Goal: Task Accomplishment & Management: Complete application form

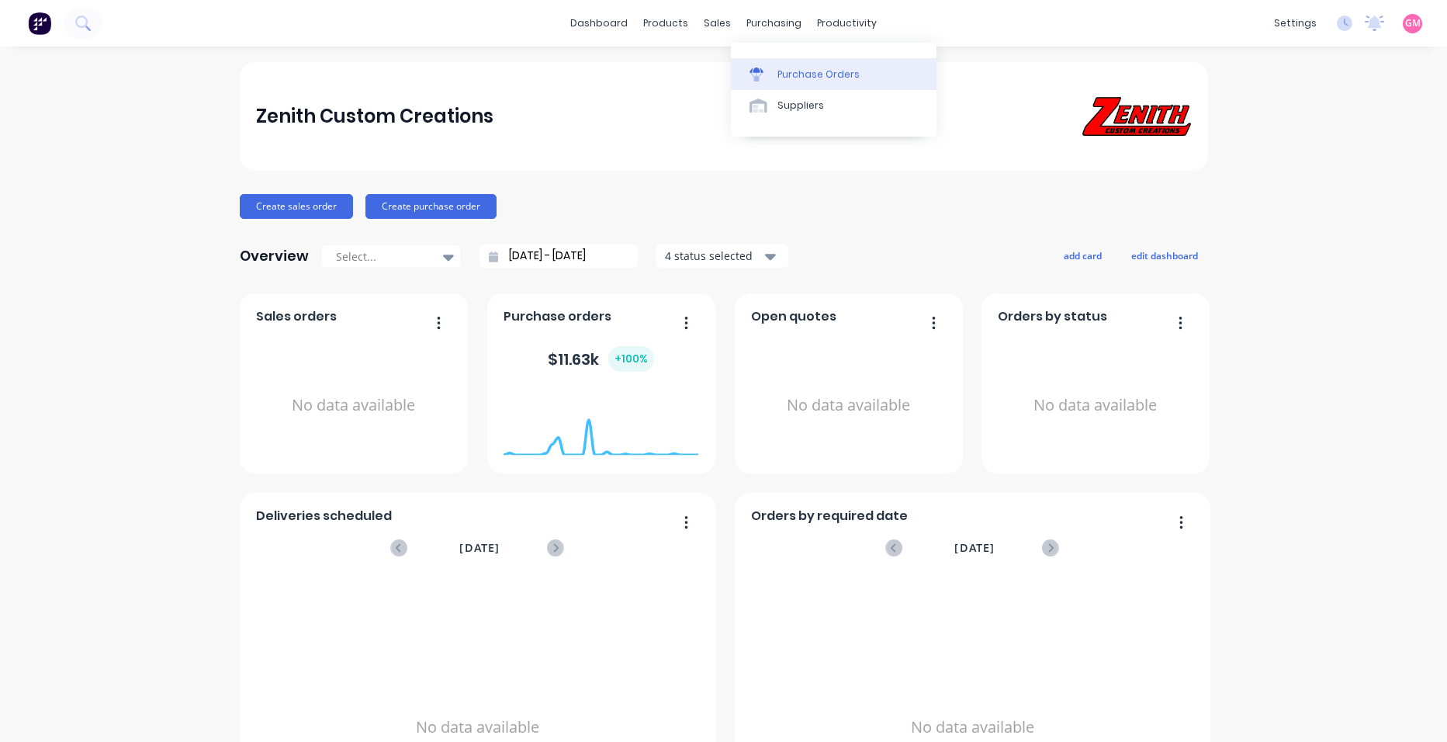
click at [824, 70] on div "Purchase Orders" at bounding box center [819, 75] width 82 height 14
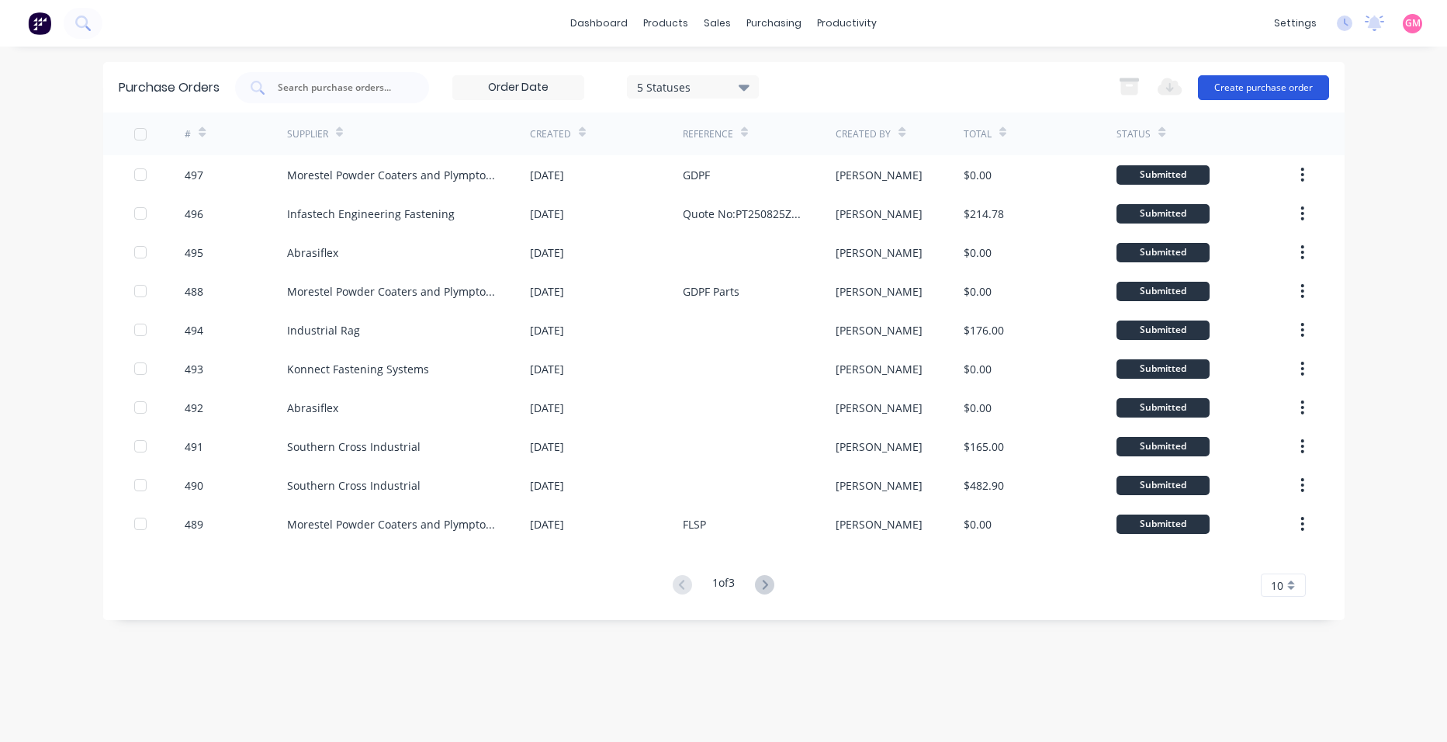
click at [1290, 86] on button "Create purchase order" at bounding box center [1263, 87] width 131 height 25
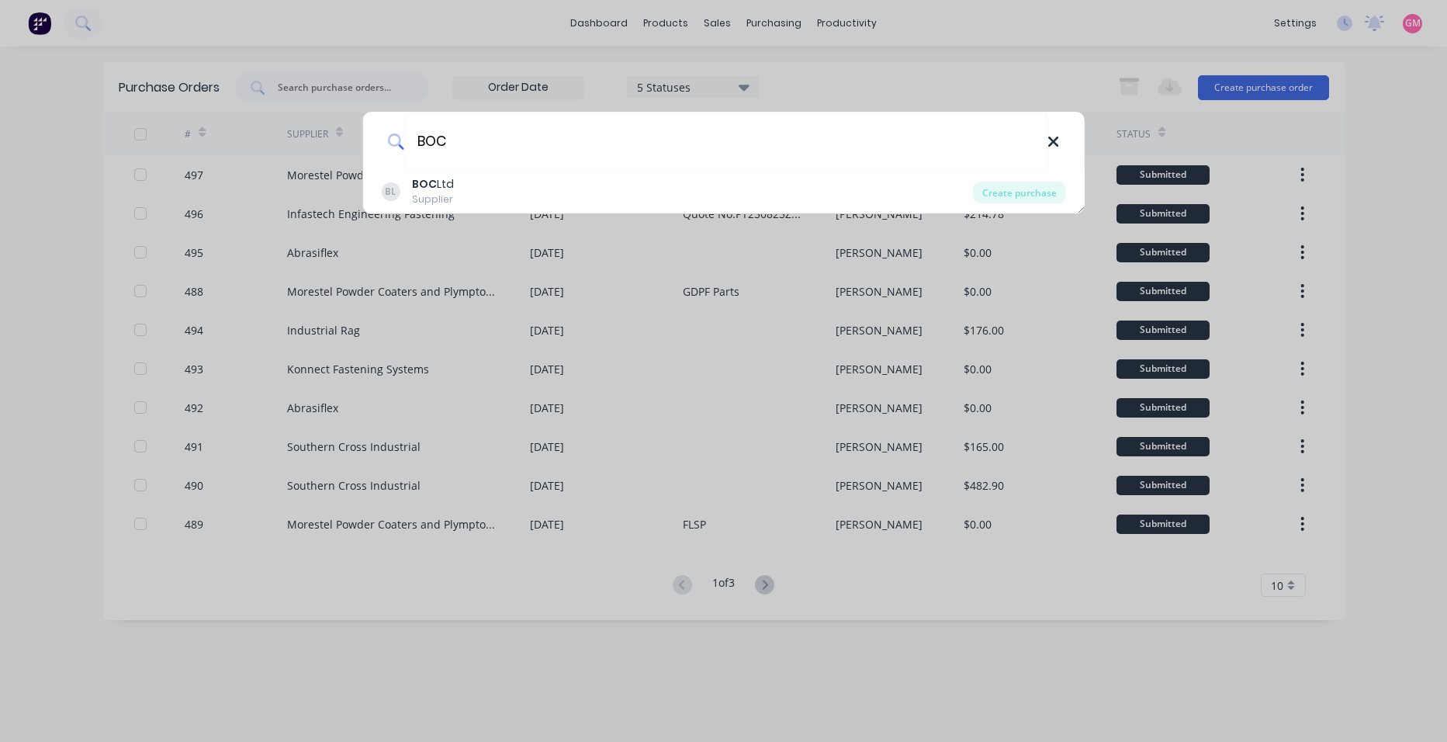
type input "BOC"
click at [1055, 140] on icon at bounding box center [1053, 142] width 10 height 10
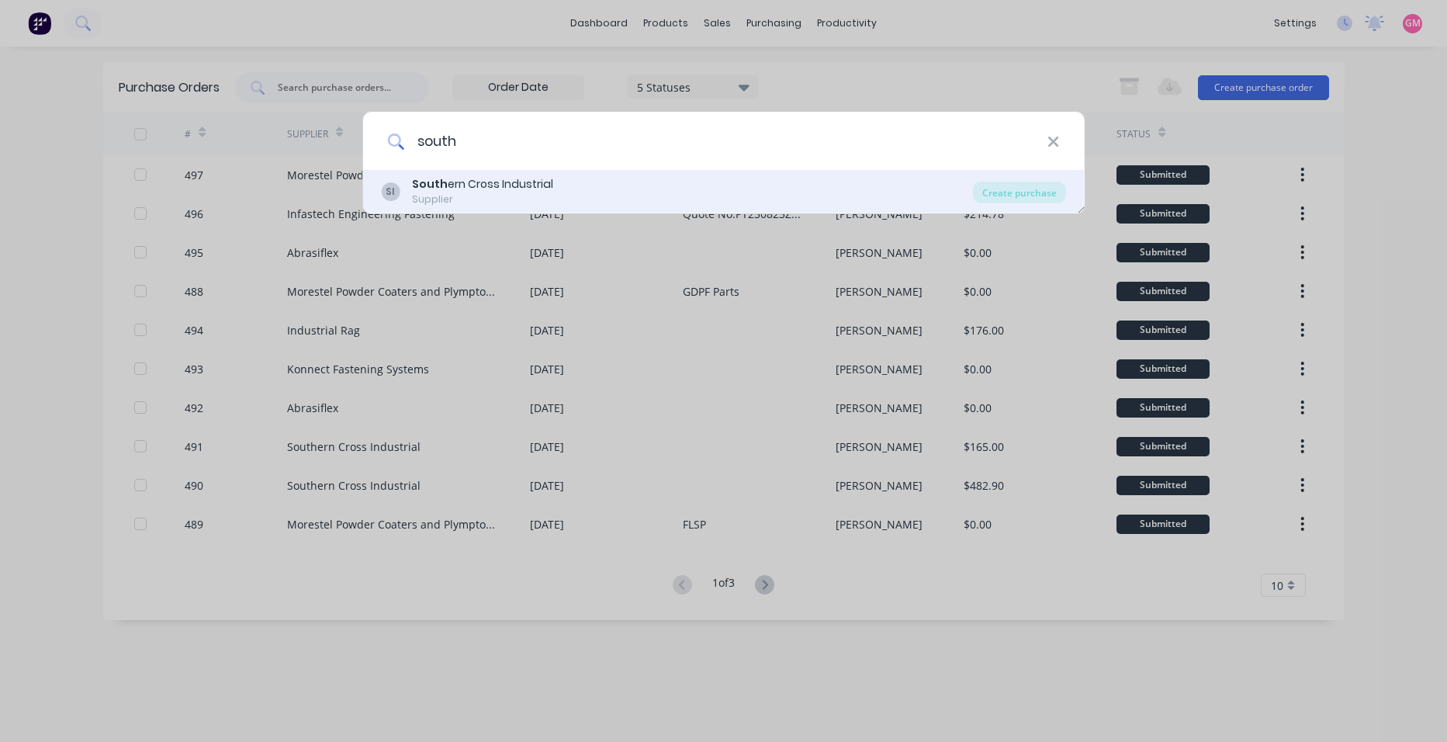
type input "south"
click at [802, 194] on div "SI South ern Cross Industrial Supplier" at bounding box center [677, 191] width 592 height 30
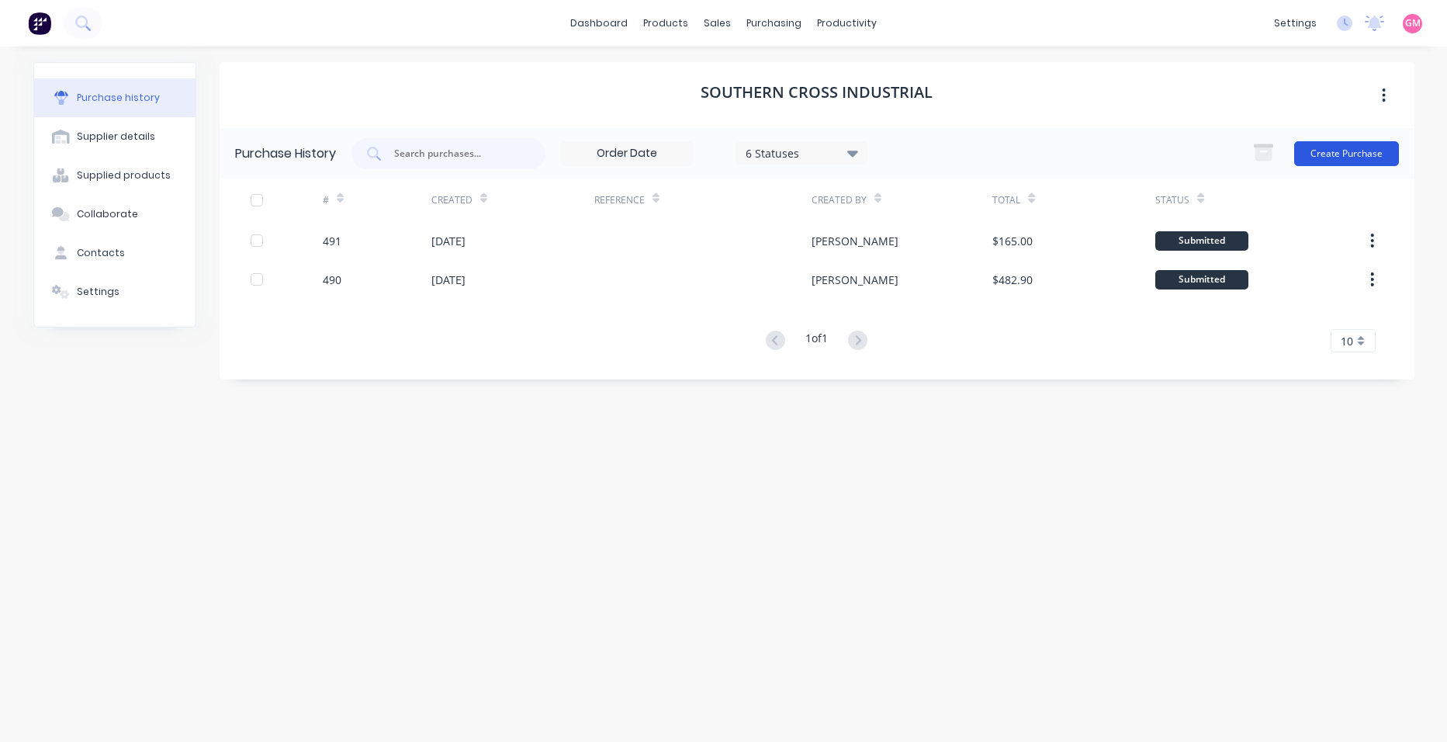
click at [1339, 147] on button "Create Purchase" at bounding box center [1346, 153] width 105 height 25
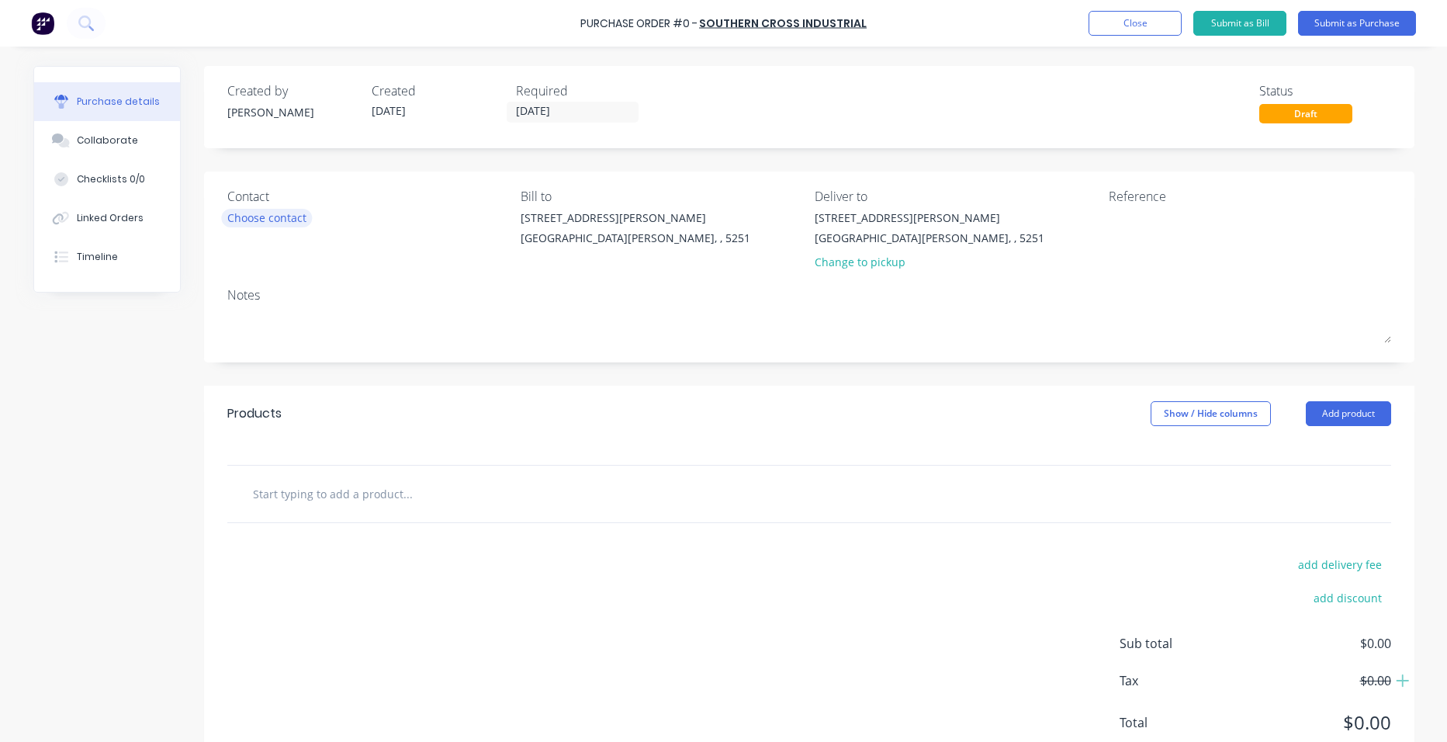
click at [264, 217] on div "Choose contact" at bounding box center [266, 218] width 79 height 16
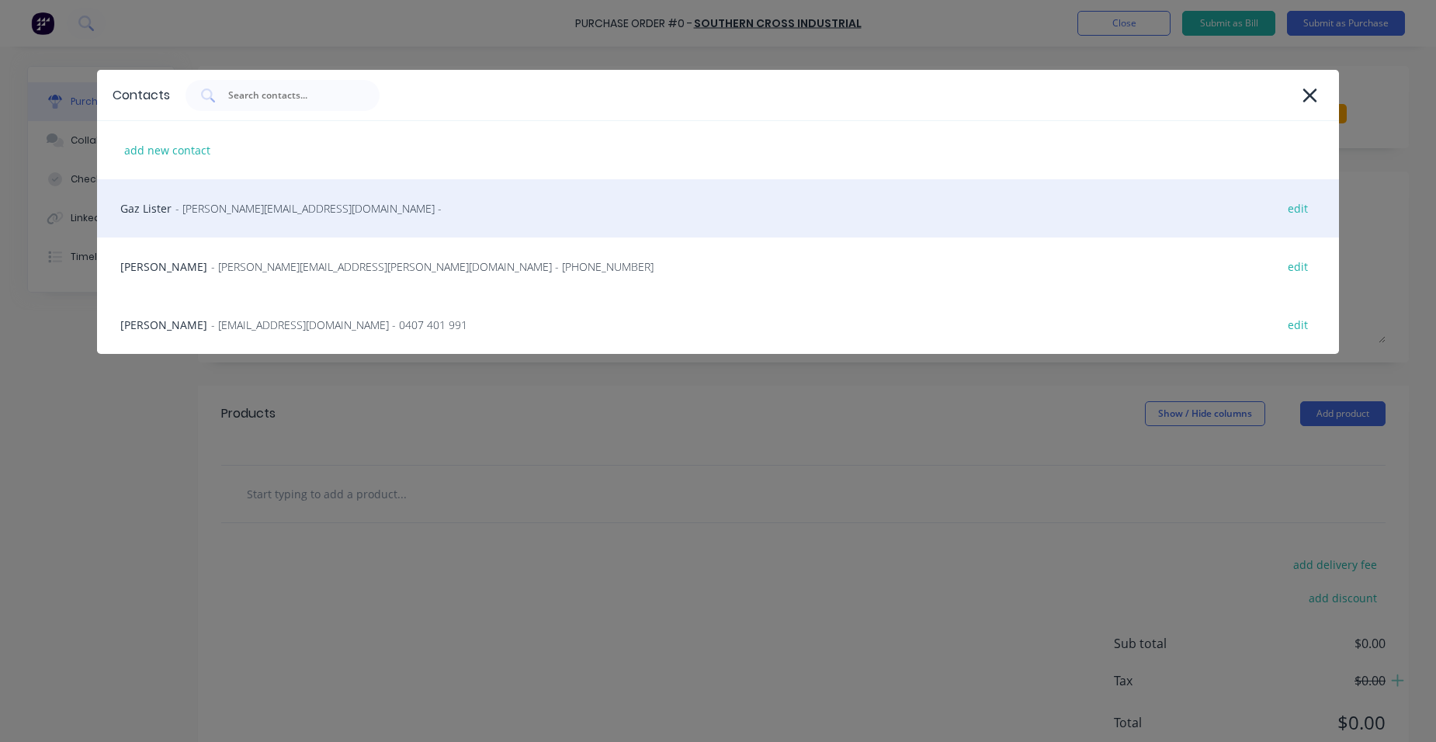
click at [263, 217] on div "Gaz Lister - [PERSON_NAME][EMAIL_ADDRESS][DOMAIN_NAME] - edit" at bounding box center [718, 208] width 1242 height 58
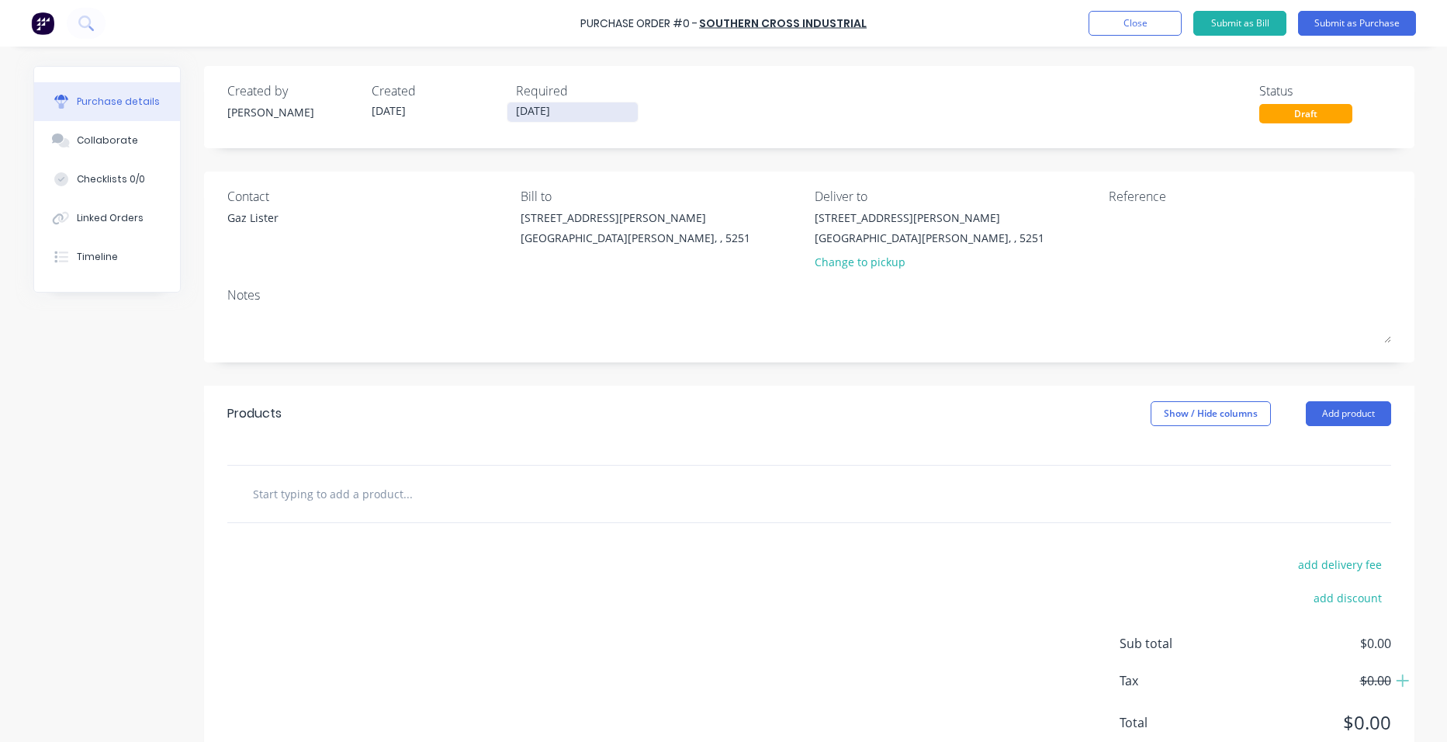
click at [596, 111] on input "[DATE]" at bounding box center [572, 111] width 130 height 19
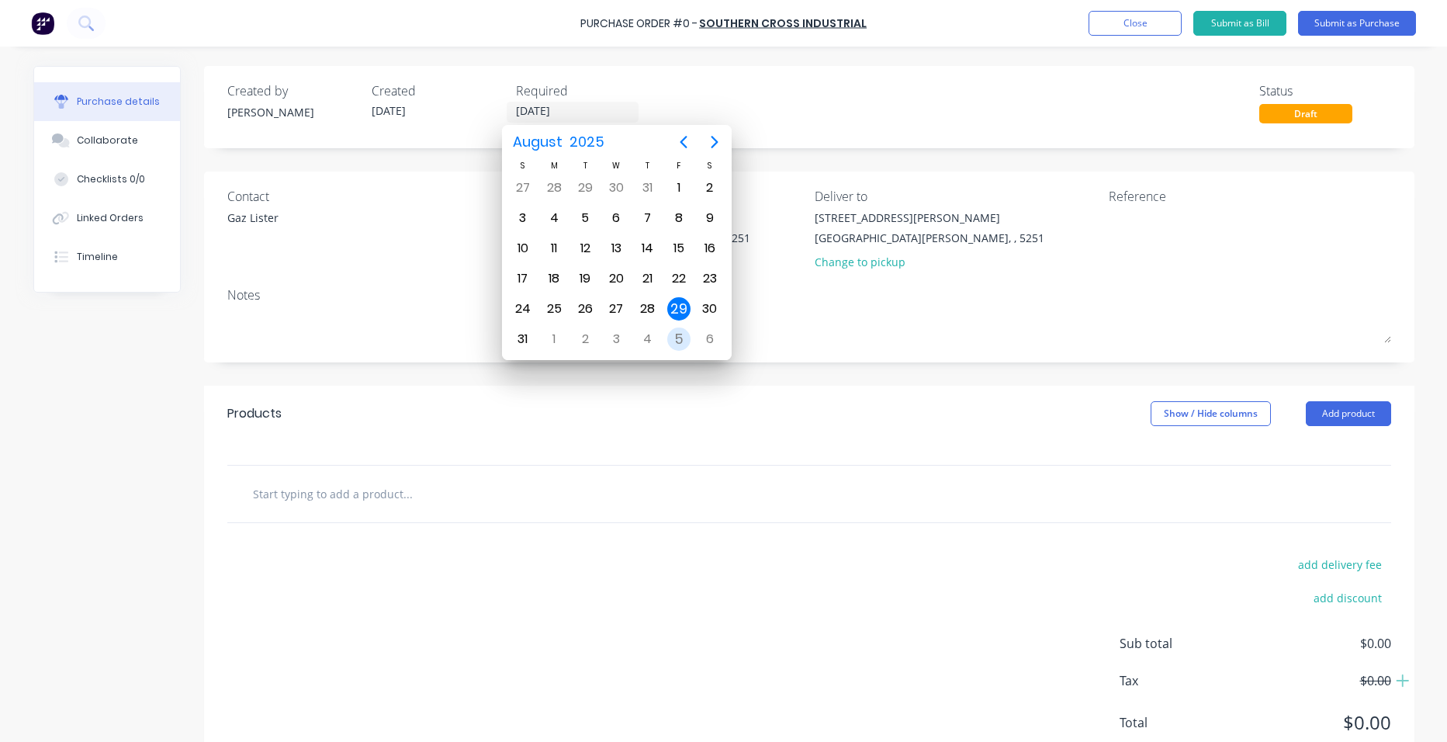
click at [680, 331] on div "5" at bounding box center [678, 338] width 23 height 23
type input "[DATE]"
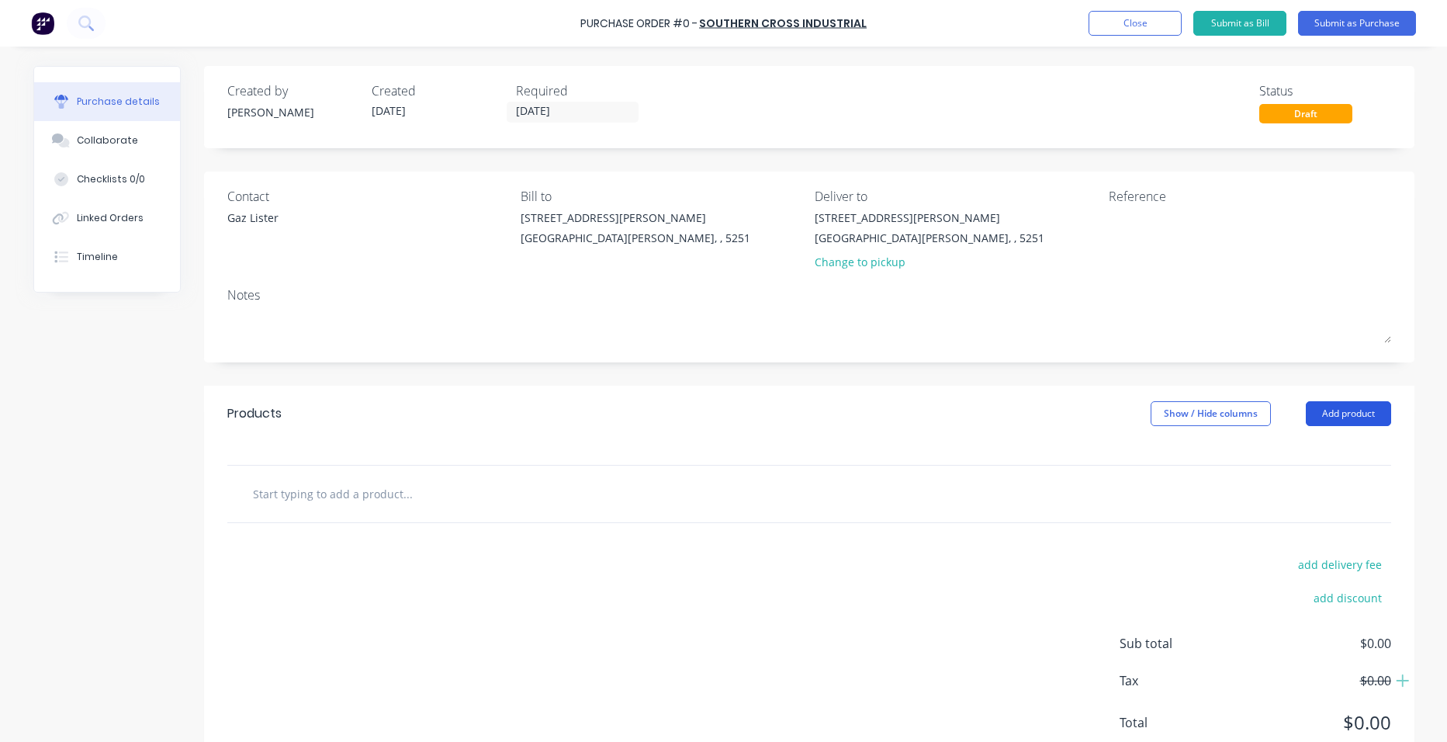
click at [1324, 407] on button "Add product" at bounding box center [1348, 413] width 85 height 25
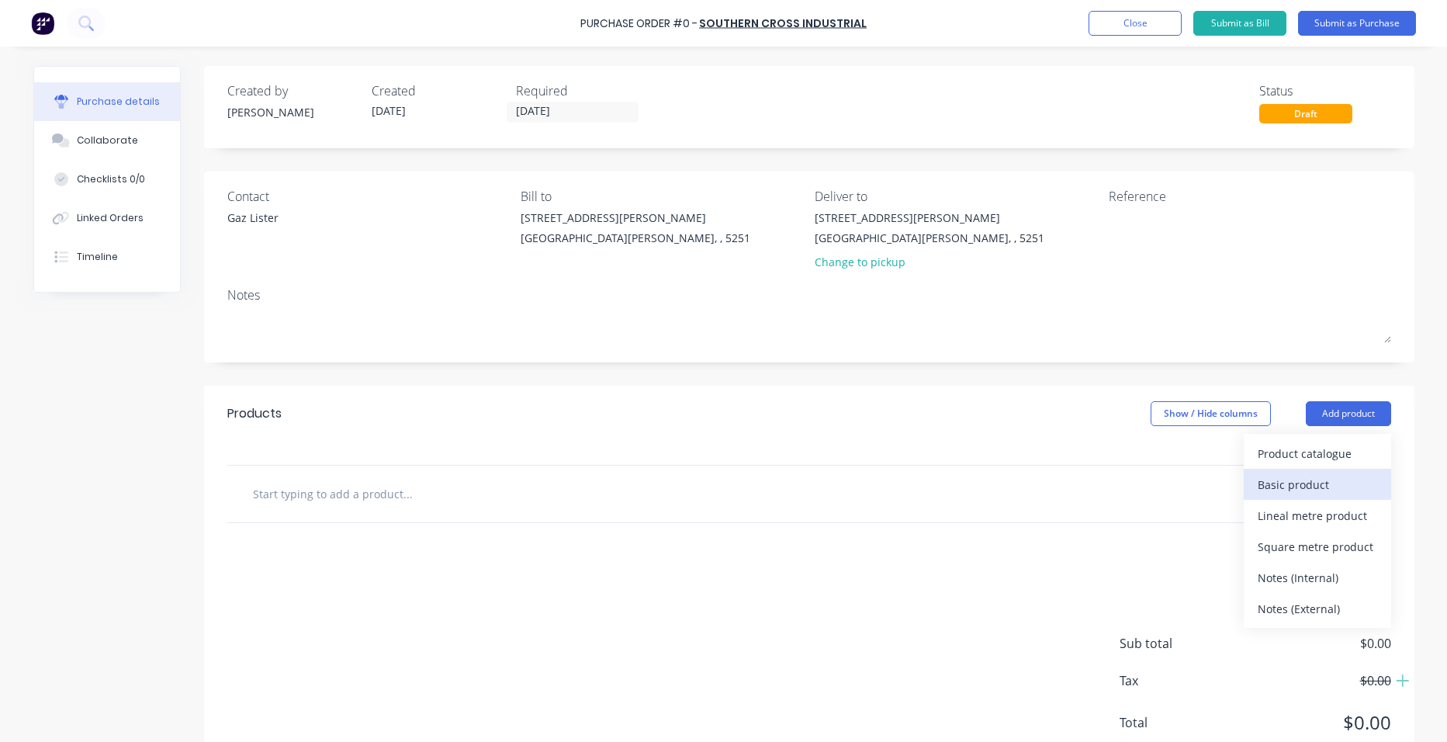
click at [1318, 483] on div "Basic product" at bounding box center [1318, 484] width 120 height 23
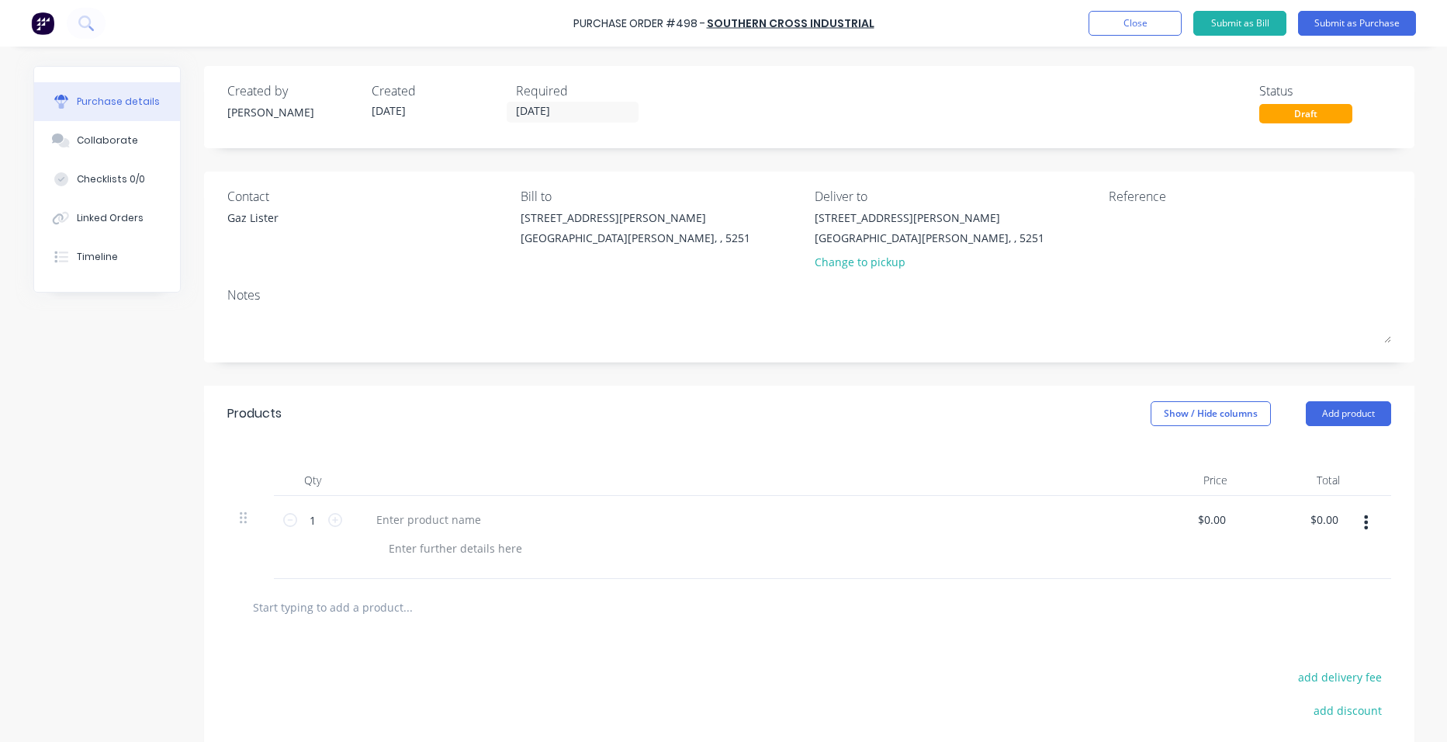
scroll to position [78, 0]
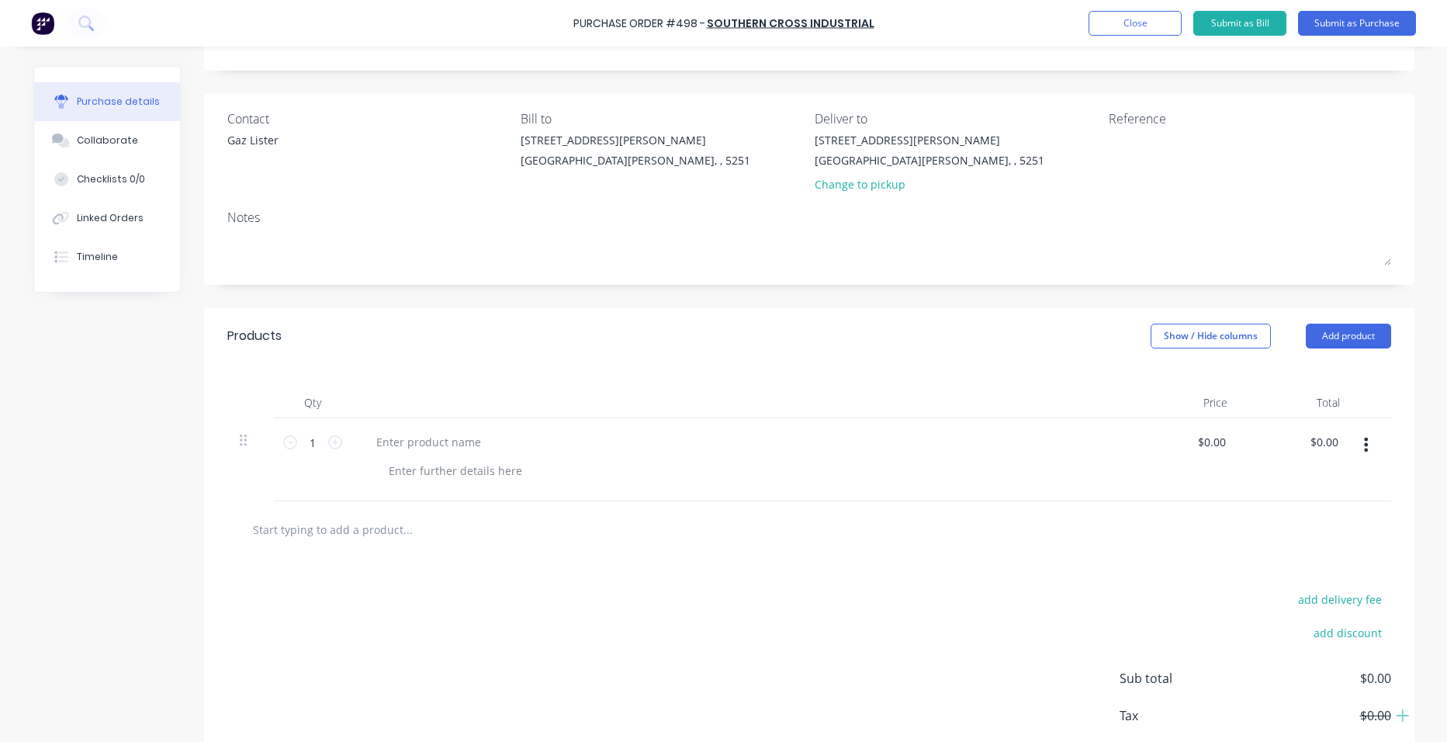
click at [409, 456] on div at bounding box center [740, 459] width 776 height 83
click at [411, 446] on div at bounding box center [429, 442] width 130 height 23
click at [414, 469] on div at bounding box center [455, 470] width 158 height 23
click at [1217, 438] on input "0.0000" at bounding box center [1208, 442] width 42 height 23
type input "0"
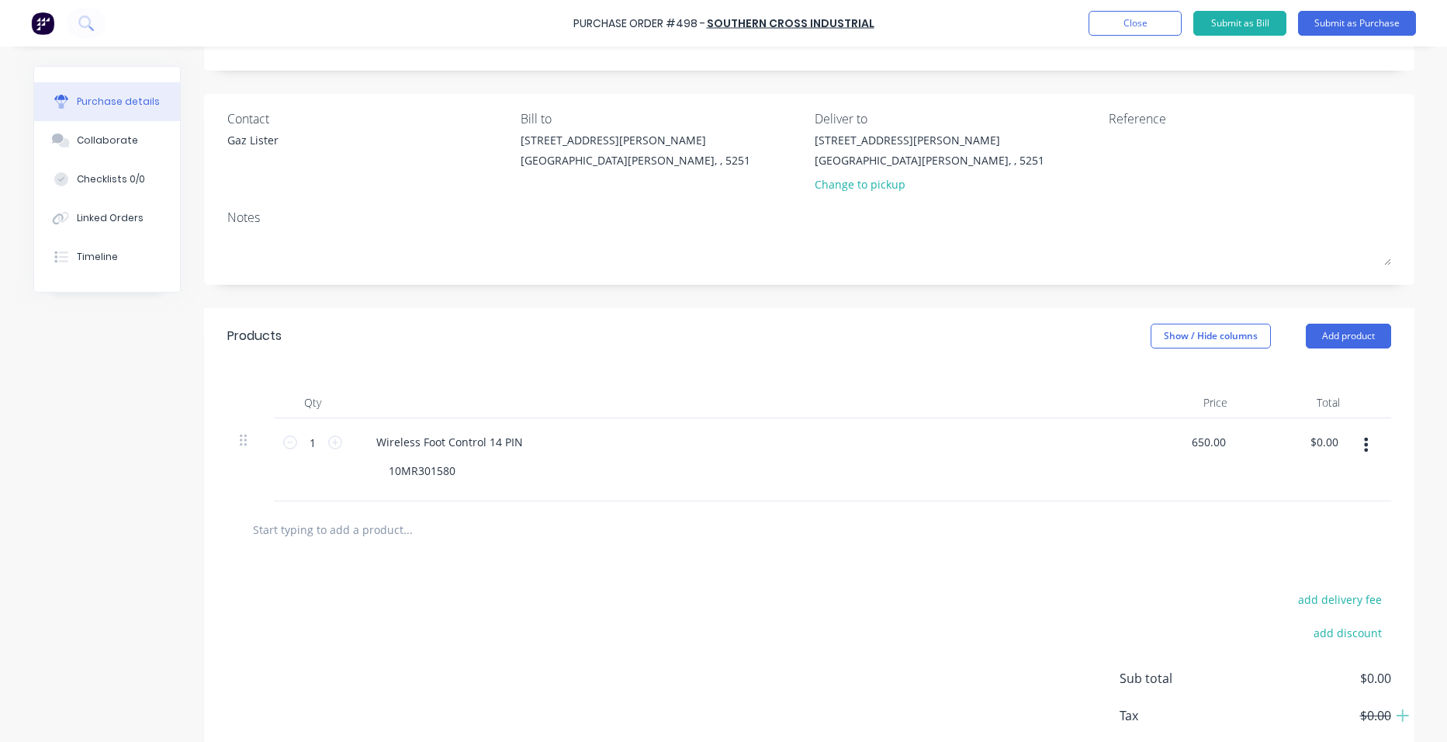
type input "$650.00"
click at [1225, 462] on div "$650.00 $650.00" at bounding box center [1184, 459] width 113 height 83
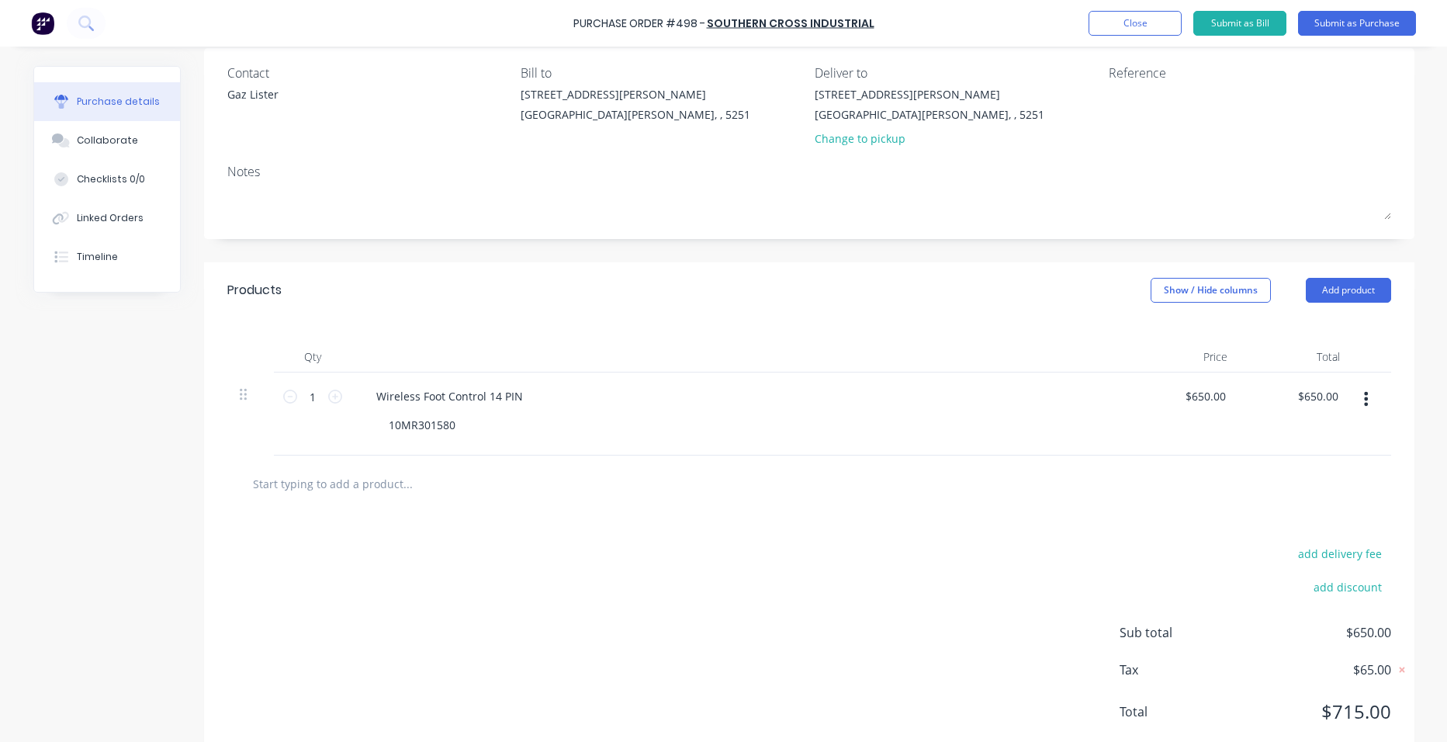
scroll to position [165, 0]
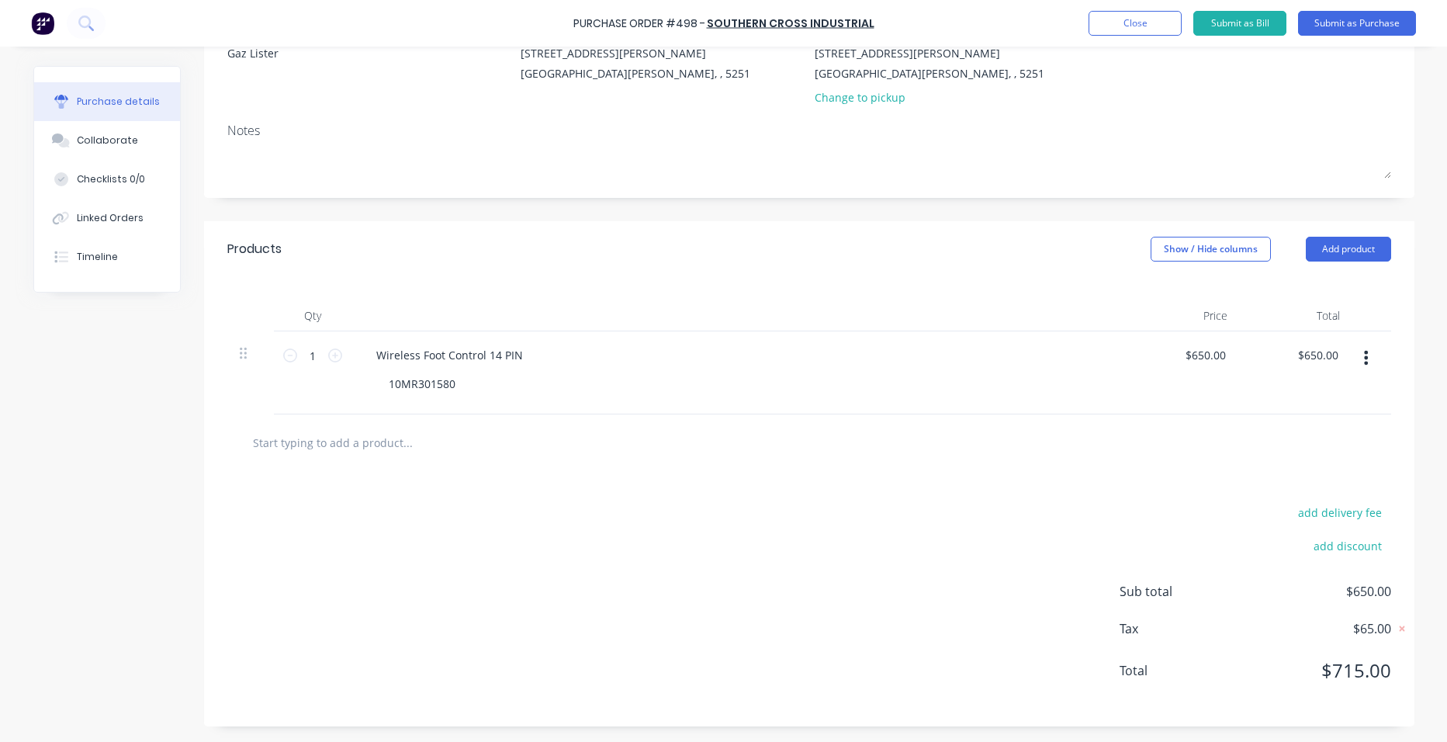
click at [1343, 611] on div "Sub total $650.00 Tax $65.00 Total $715.00" at bounding box center [1256, 642] width 272 height 121
click at [1358, 26] on button "Submit as Purchase" at bounding box center [1357, 23] width 118 height 25
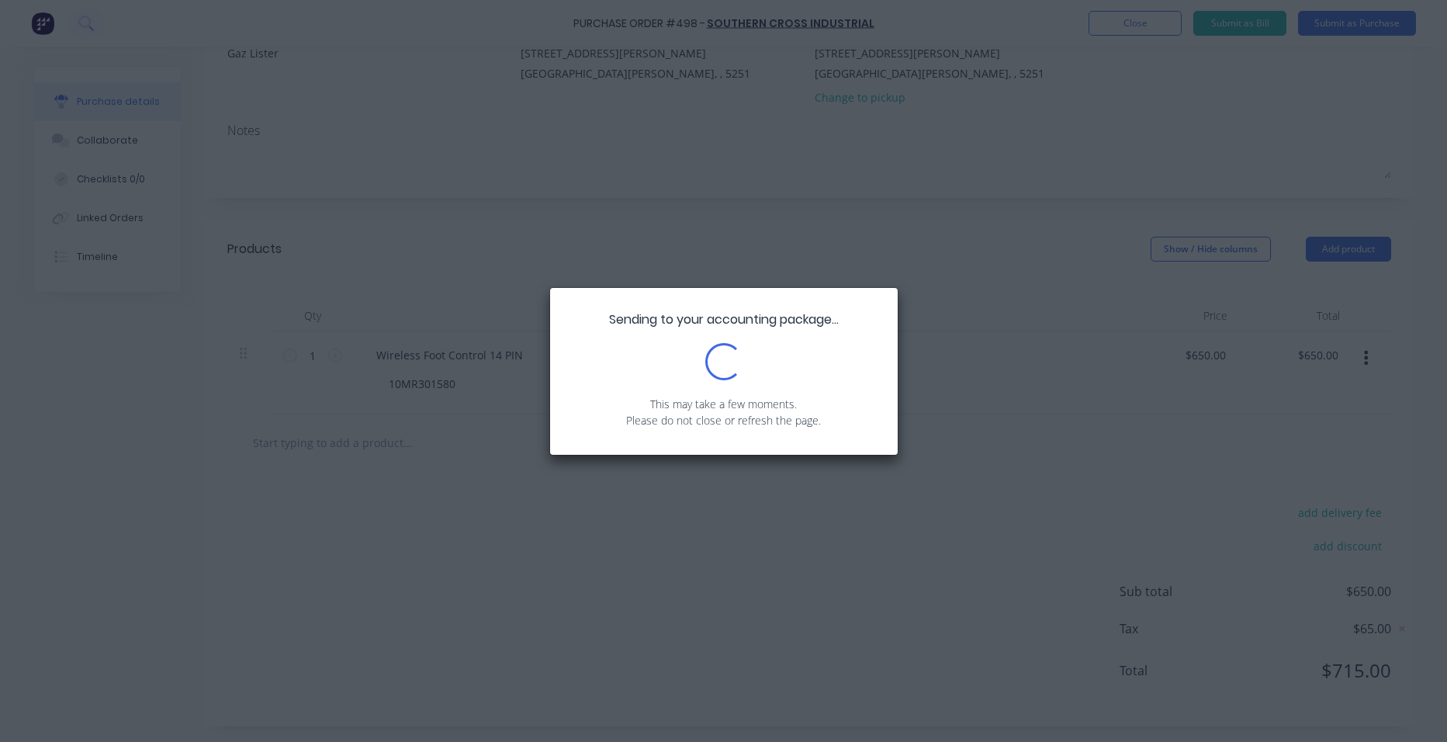
scroll to position [0, 0]
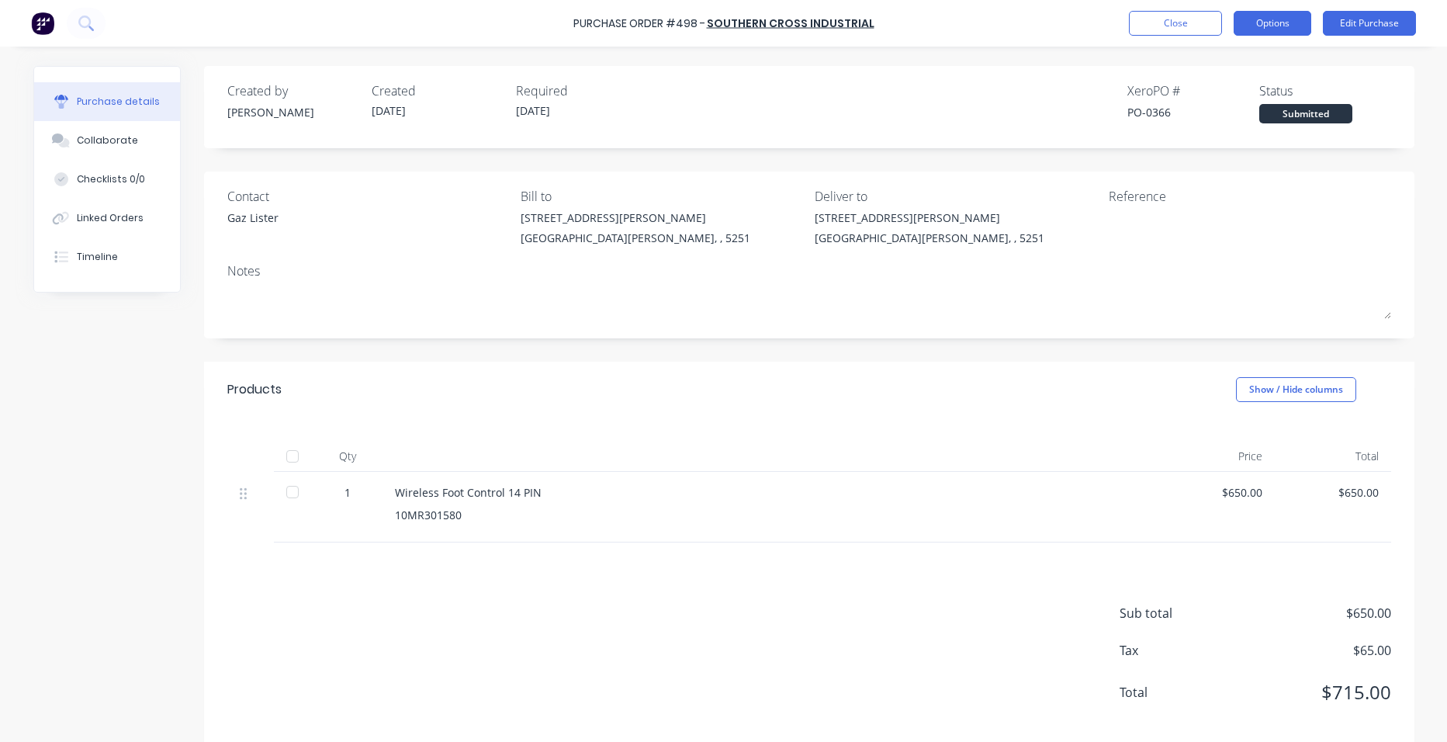
click at [1259, 23] on button "Options" at bounding box center [1273, 23] width 78 height 25
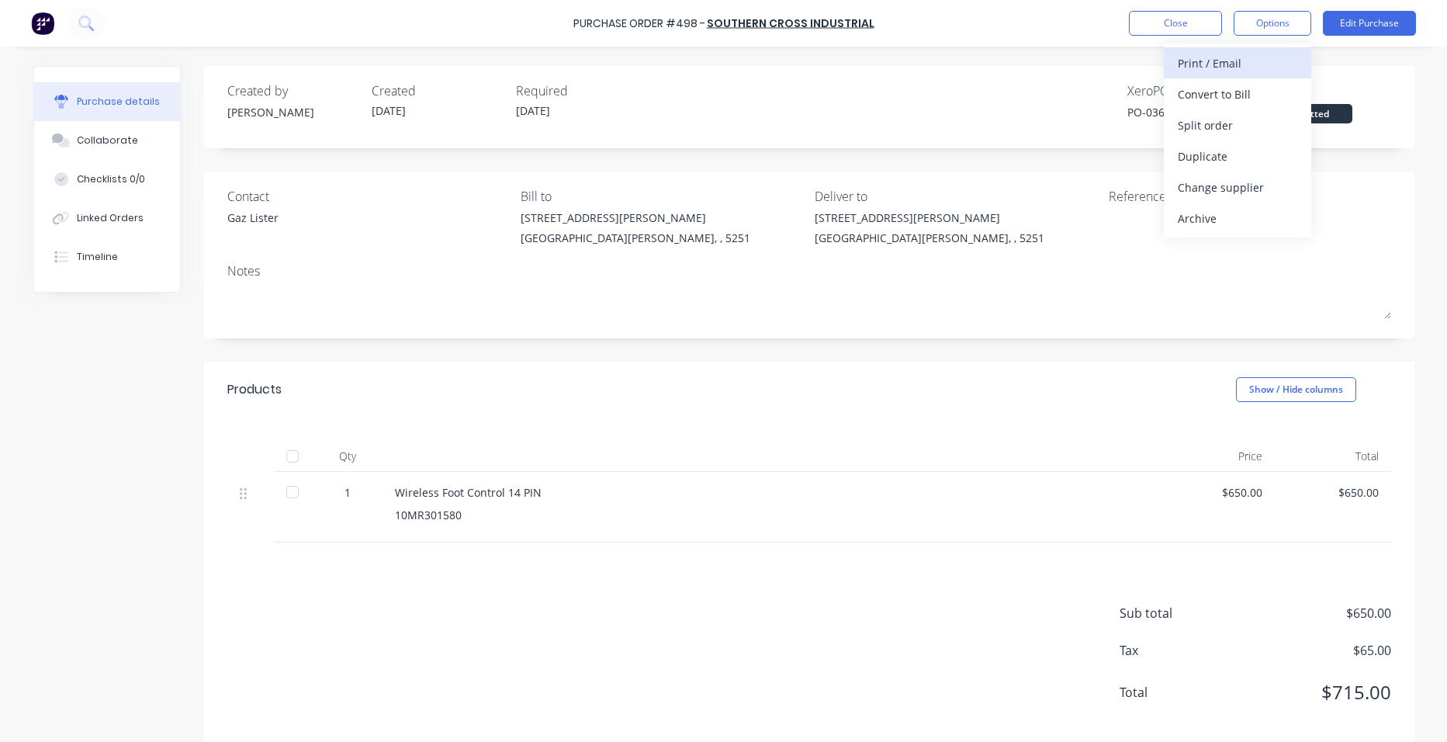
click at [1269, 62] on div "Print / Email" at bounding box center [1238, 63] width 120 height 23
click at [1240, 90] on div "With pricing" at bounding box center [1238, 94] width 120 height 23
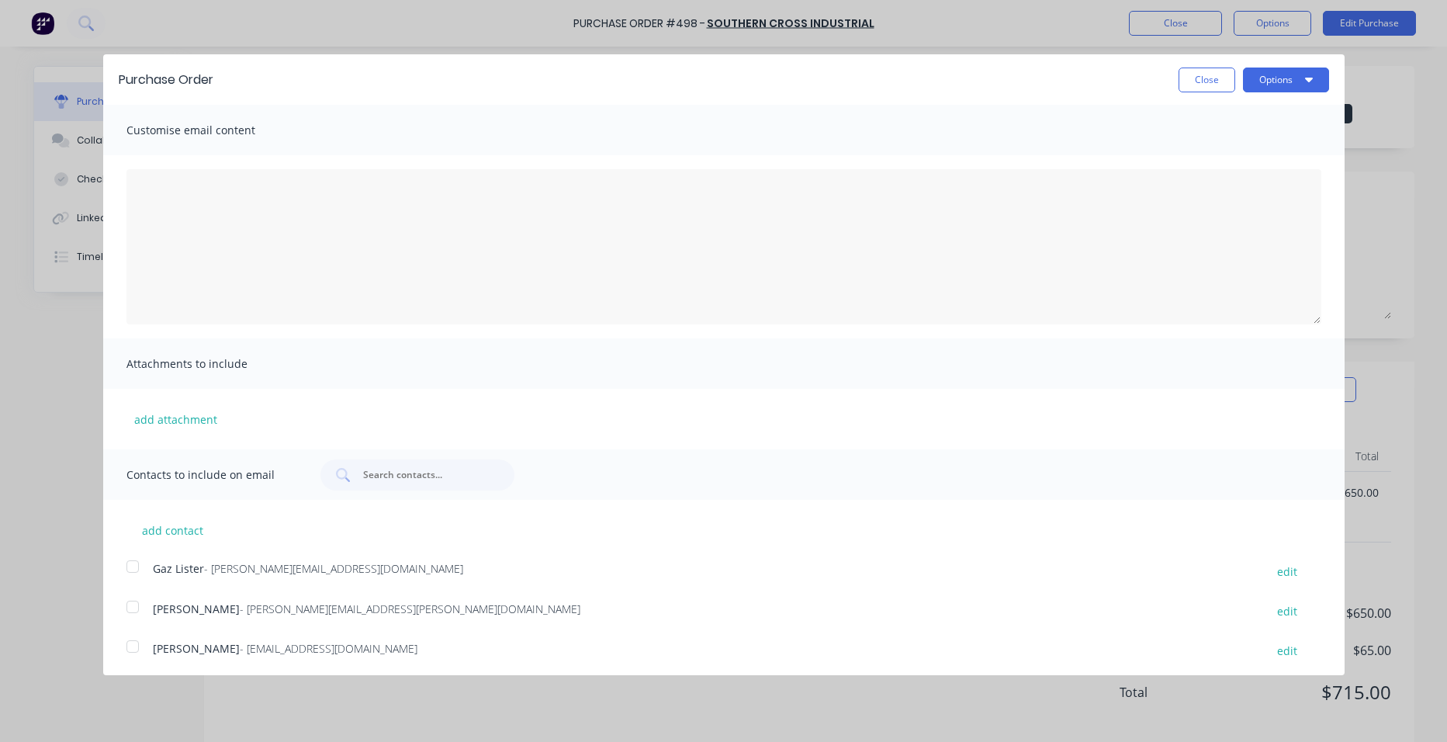
click at [130, 564] on div at bounding box center [132, 566] width 31 height 31
click at [1259, 83] on button "Options" at bounding box center [1286, 80] width 86 height 25
click at [1238, 146] on div "Email" at bounding box center [1256, 150] width 120 height 23
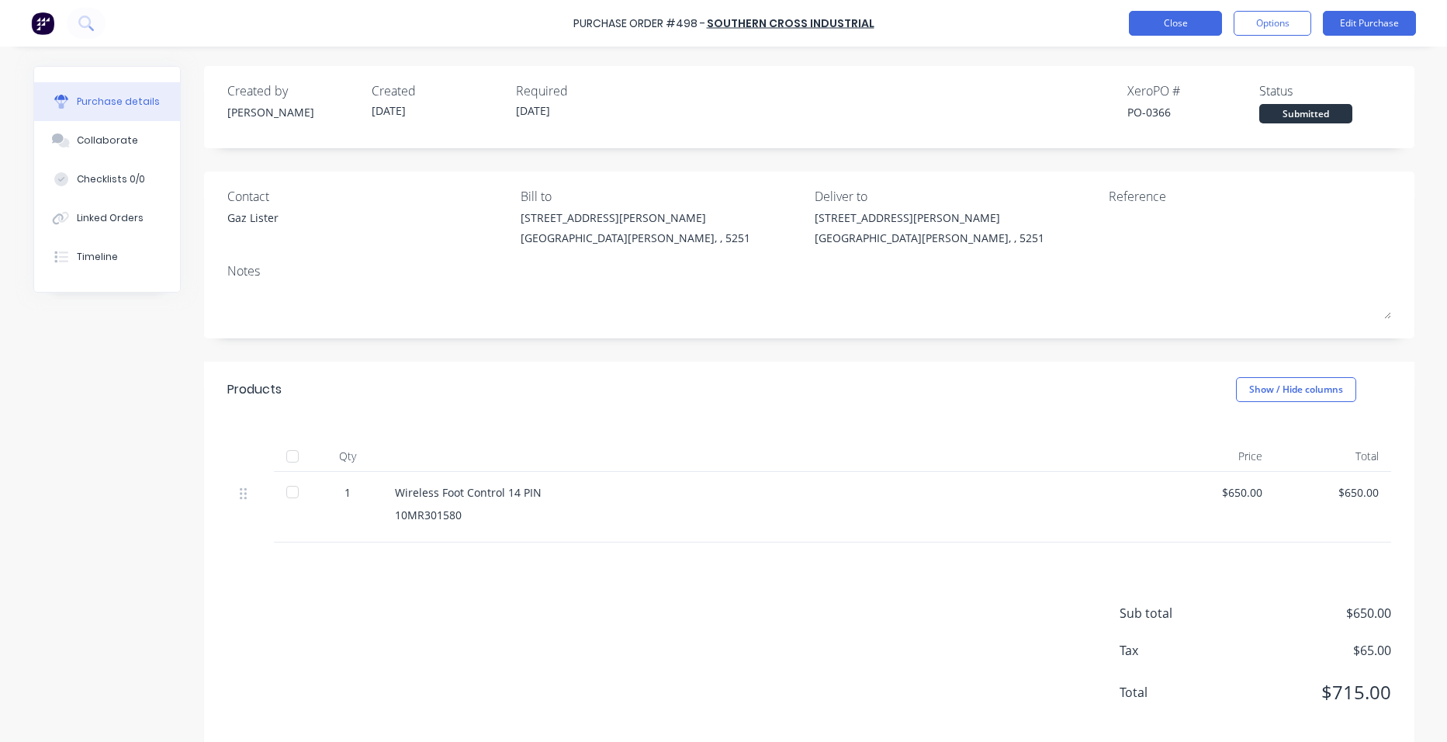
click at [1147, 15] on button "Close" at bounding box center [1175, 23] width 93 height 25
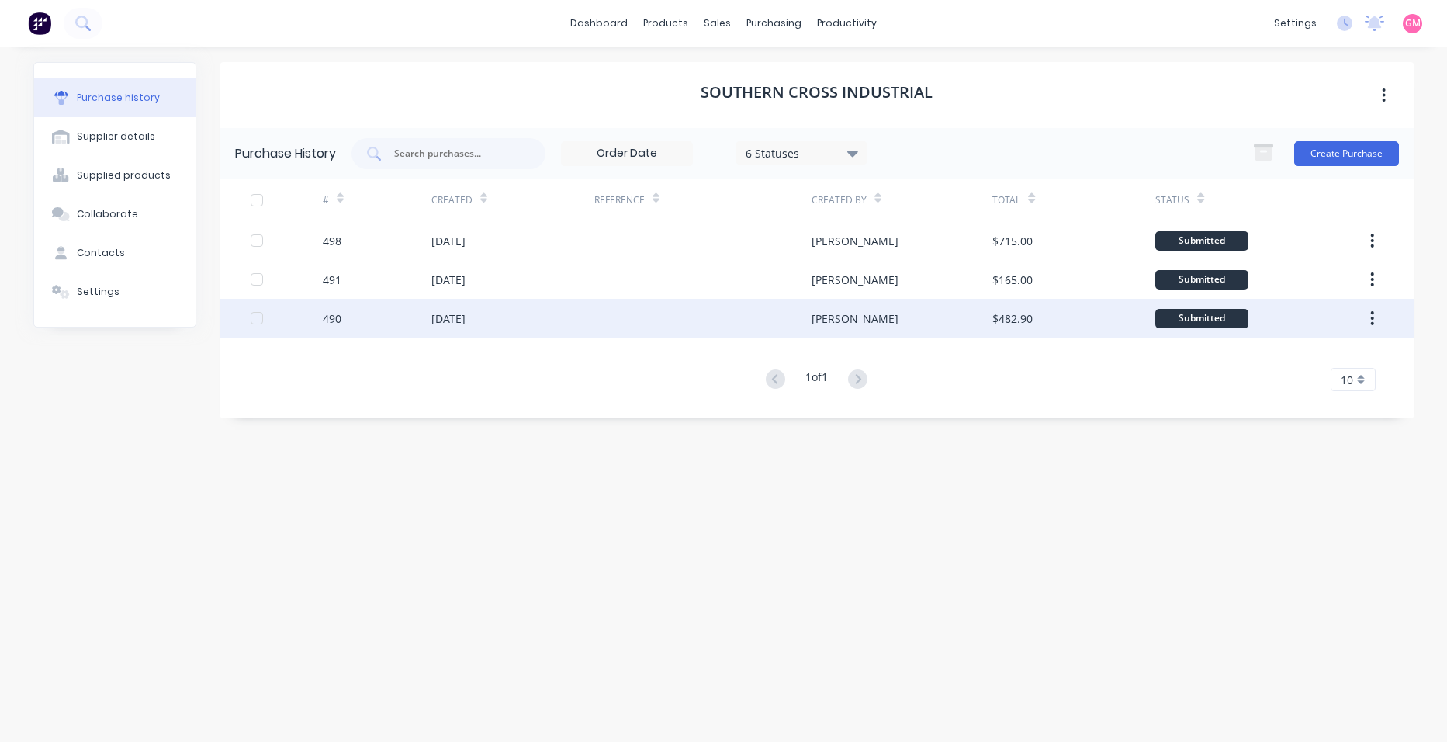
click at [706, 324] on div at bounding box center [702, 318] width 217 height 39
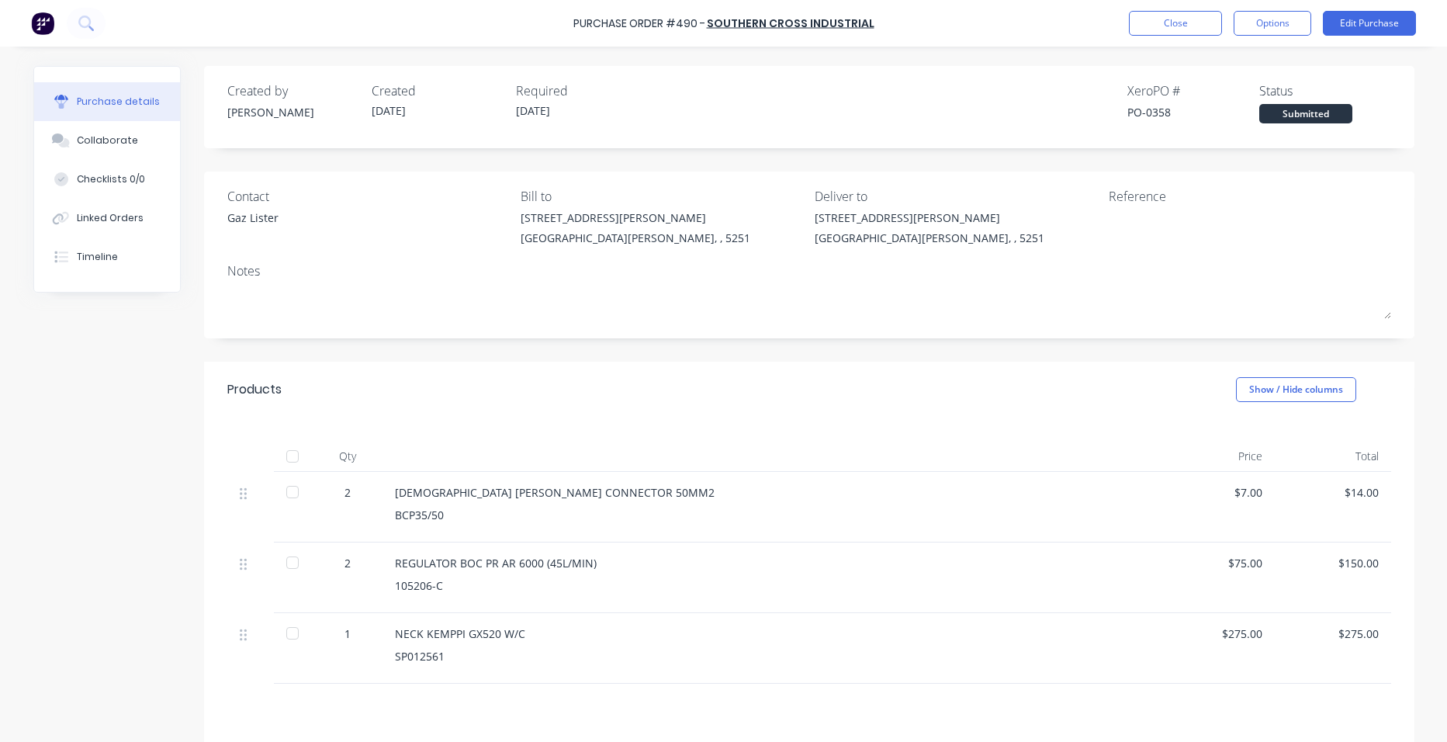
click at [289, 456] on div at bounding box center [292, 456] width 31 height 31
click at [1180, 12] on button "Close" at bounding box center [1175, 23] width 93 height 25
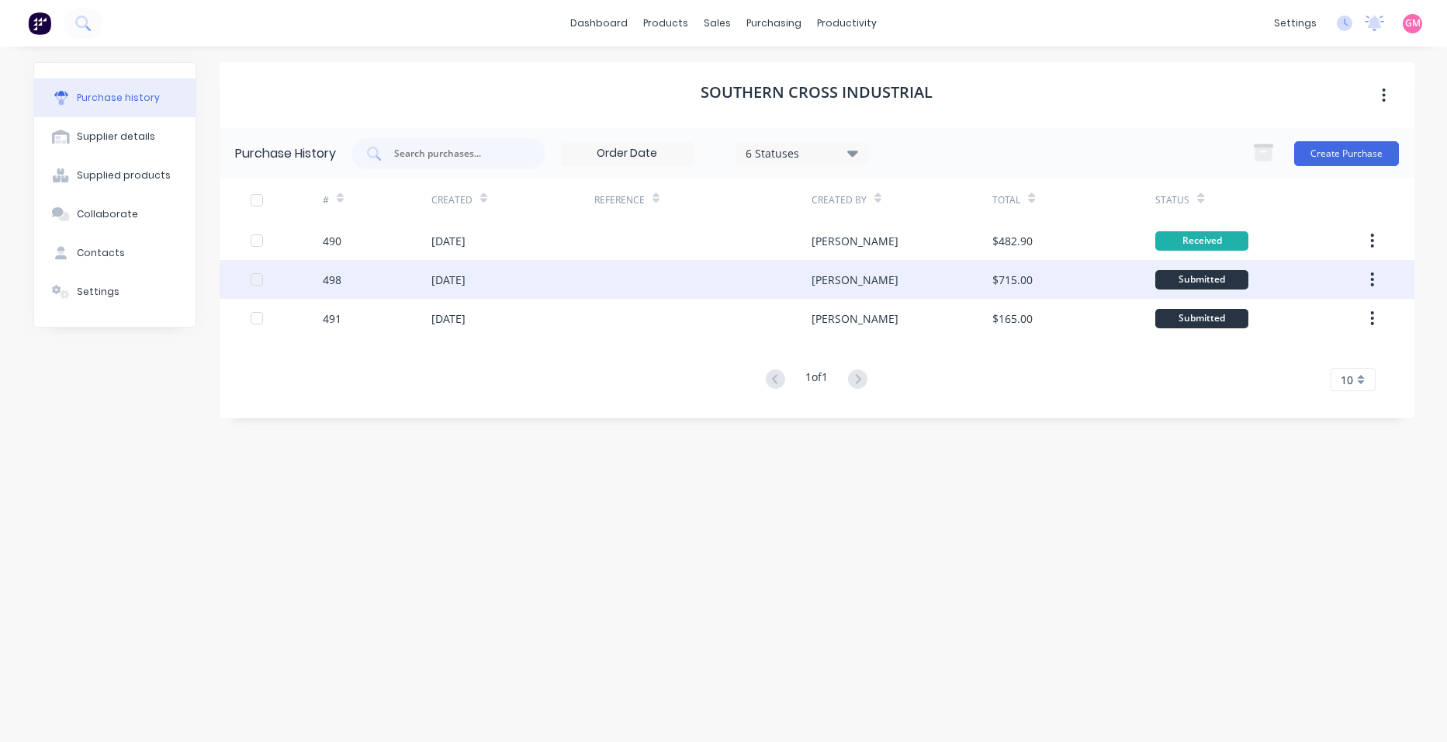
click at [512, 286] on div "[DATE]" at bounding box center [512, 279] width 163 height 39
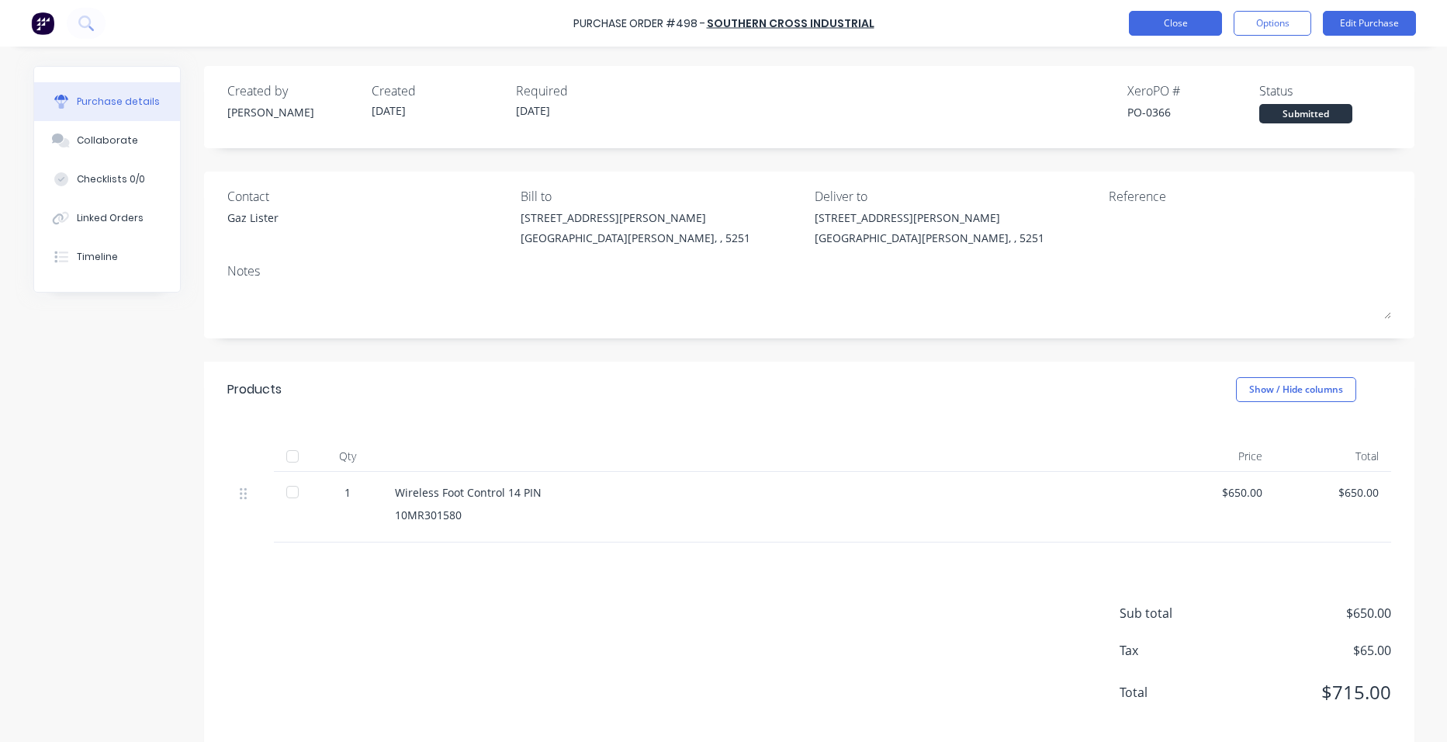
click at [1174, 17] on button "Close" at bounding box center [1175, 23] width 93 height 25
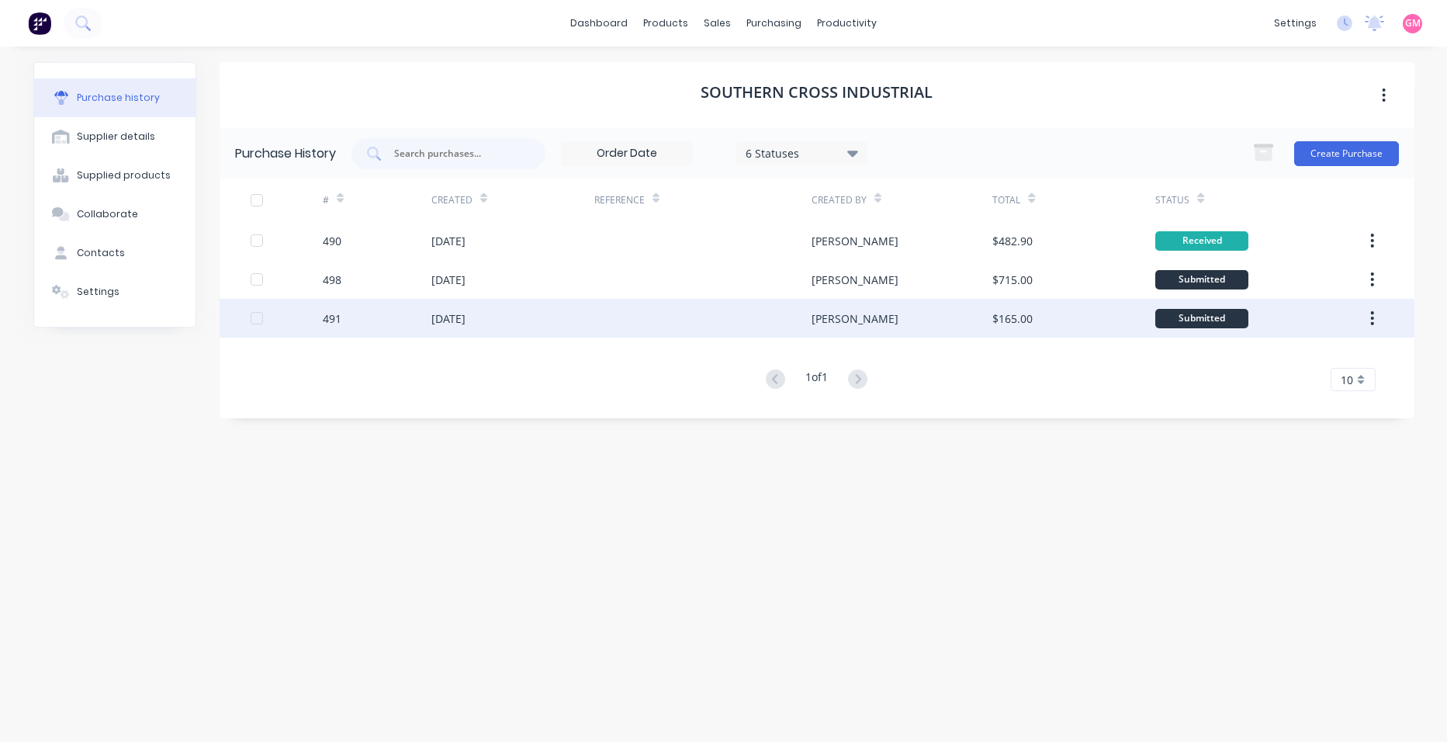
click at [507, 324] on div "[DATE]" at bounding box center [512, 318] width 163 height 39
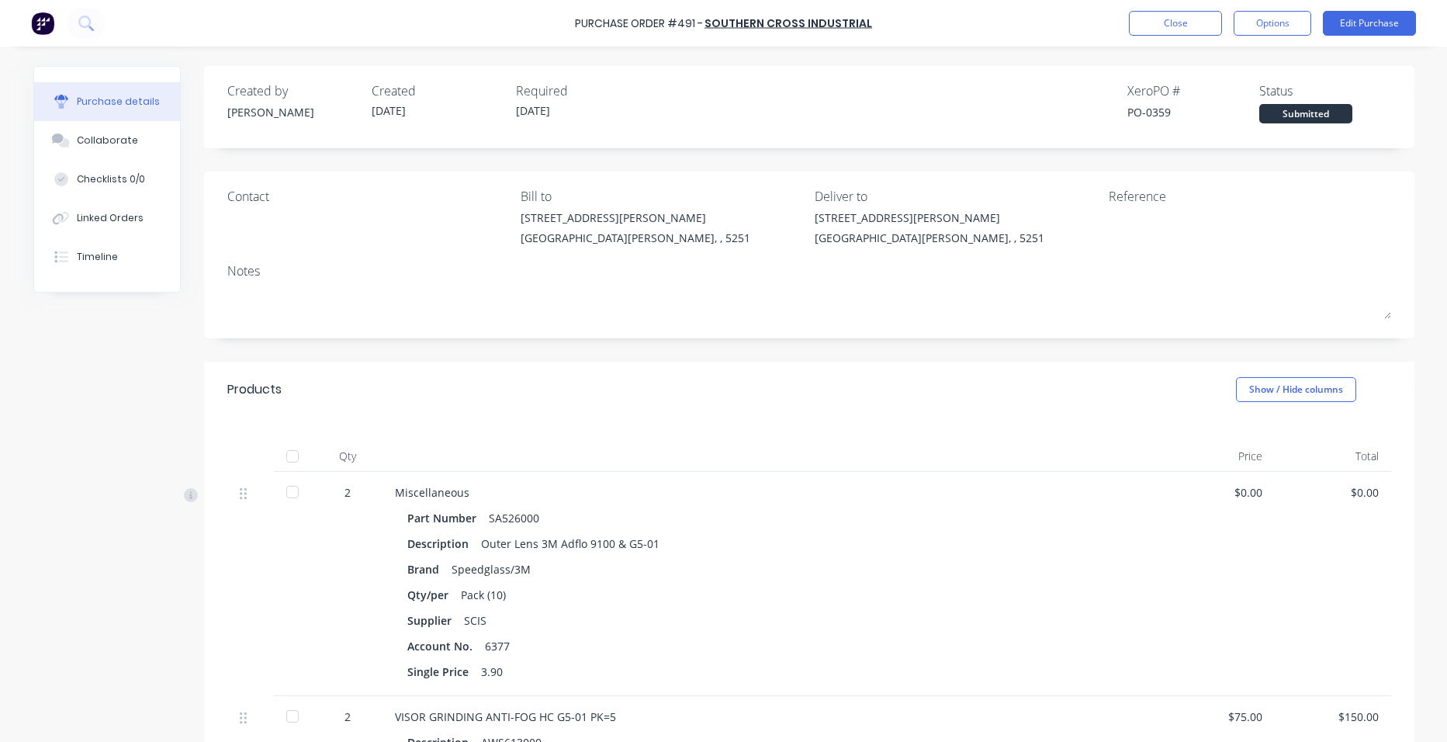
click at [289, 449] on div at bounding box center [292, 456] width 31 height 31
click at [1164, 28] on button "Close" at bounding box center [1175, 23] width 93 height 25
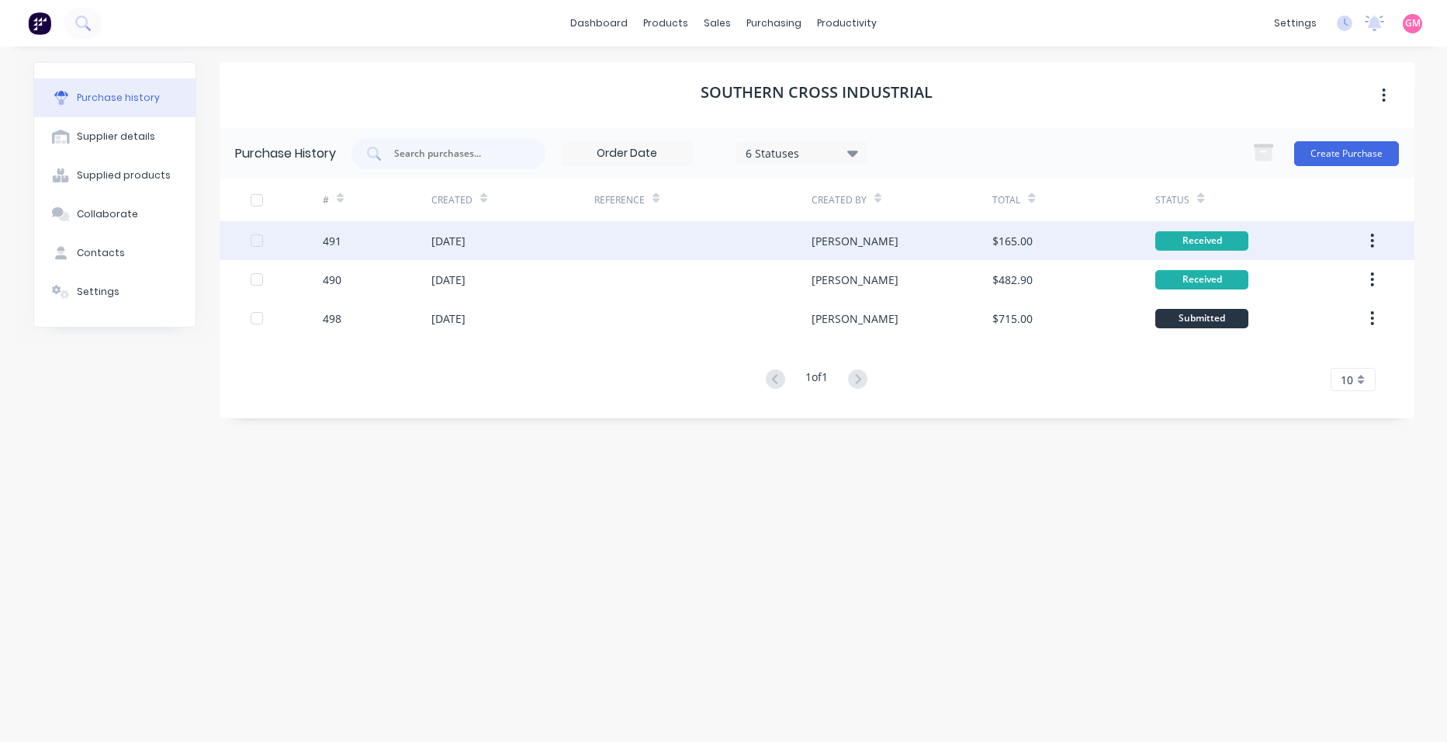
click at [1376, 236] on button "button" at bounding box center [1372, 241] width 36 height 28
click at [1332, 275] on div "Archive" at bounding box center [1318, 281] width 120 height 23
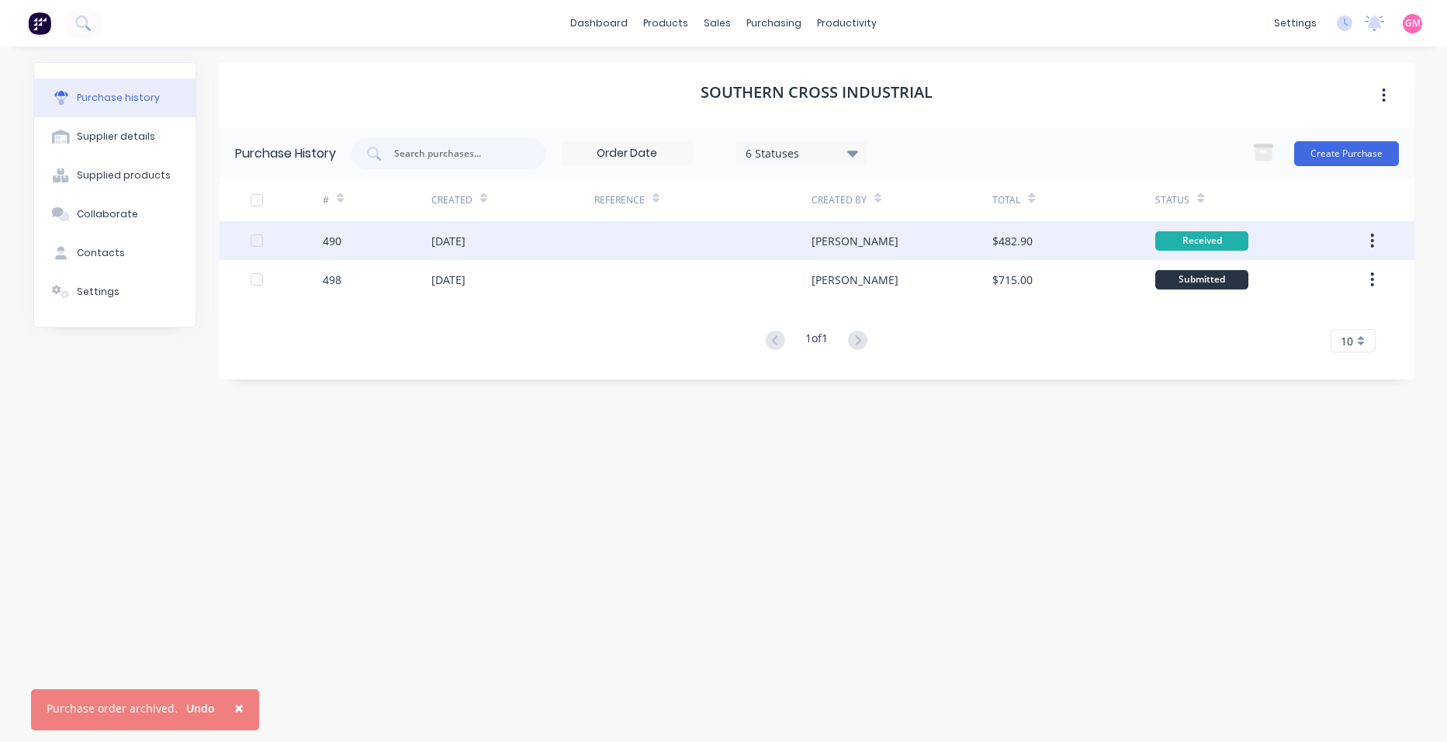
click at [1371, 247] on icon "button" at bounding box center [1372, 240] width 4 height 17
click at [1370, 274] on div "Archive" at bounding box center [1318, 281] width 120 height 23
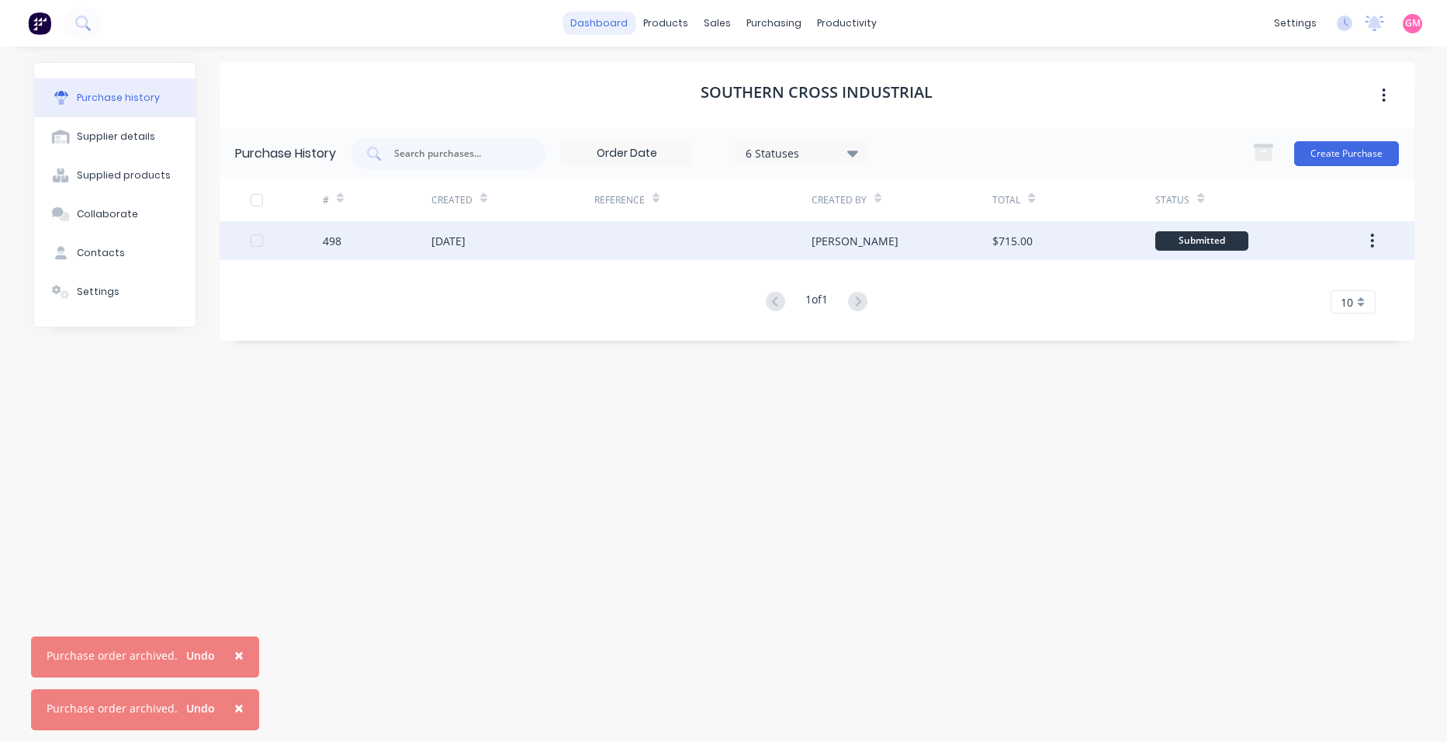
click at [615, 28] on link "dashboard" at bounding box center [599, 23] width 73 height 23
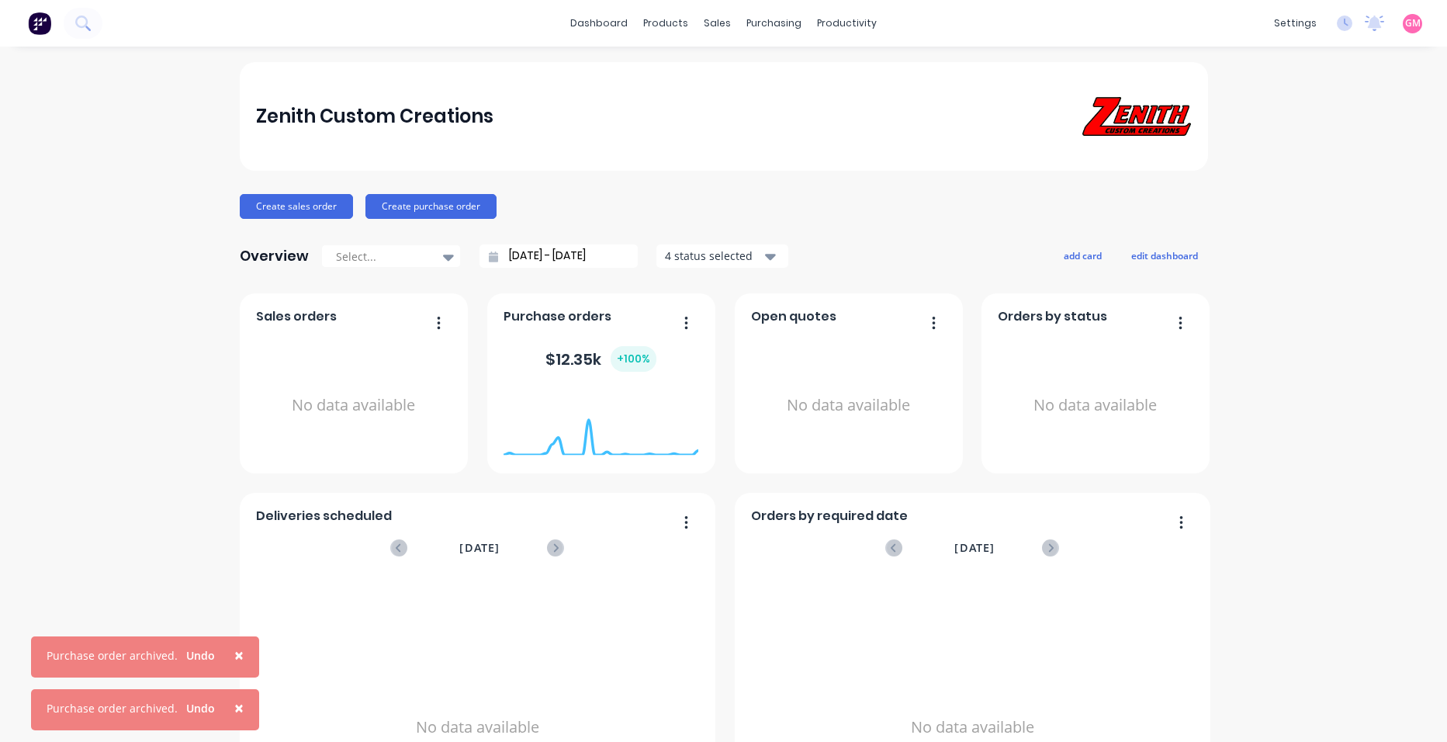
click at [1311, 495] on div "Zenith Custom Creations Create sales order Create purchase order Overview Selec…" at bounding box center [723, 467] width 1447 height 810
click at [242, 659] on button "×" at bounding box center [239, 654] width 40 height 37
click at [235, 717] on span "×" at bounding box center [238, 708] width 9 height 22
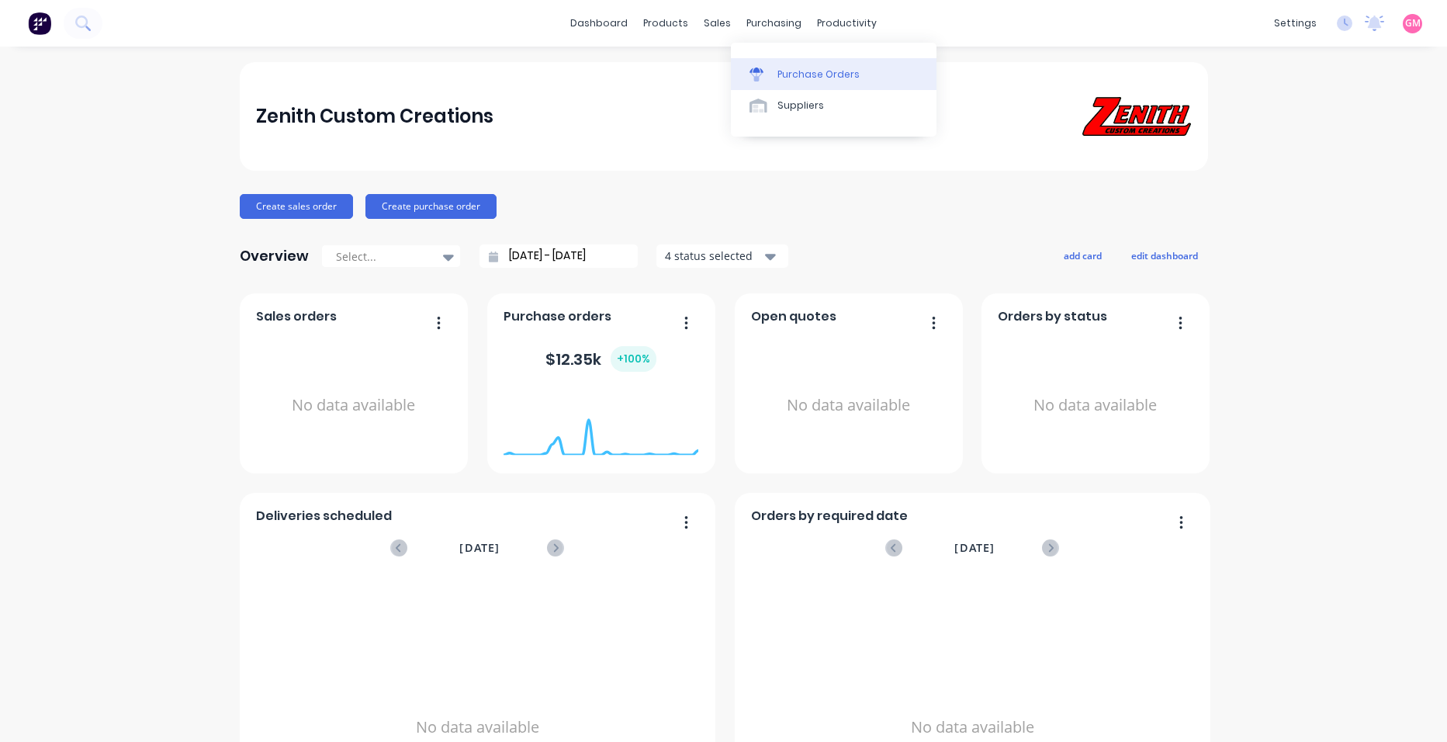
click at [827, 68] on div "Purchase Orders" at bounding box center [819, 75] width 82 height 14
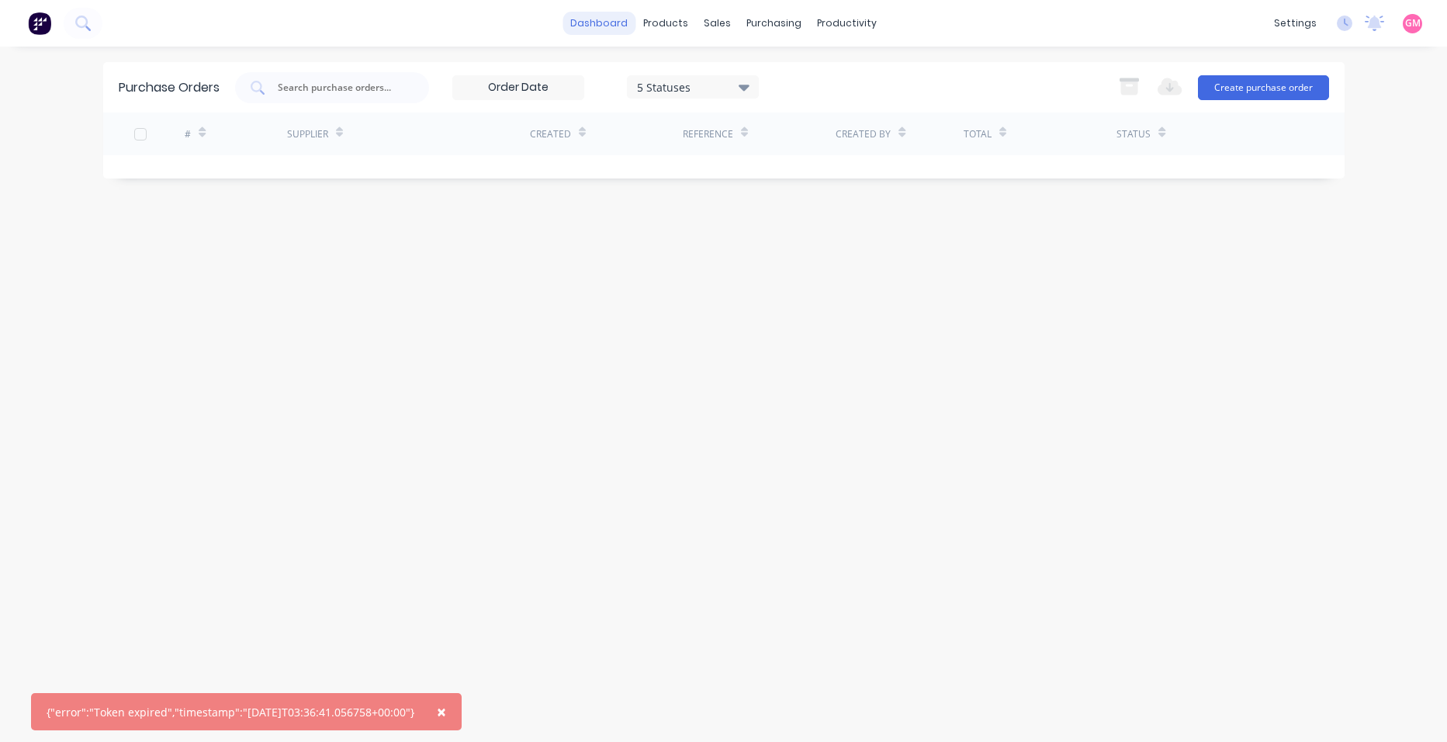
click at [608, 25] on link "dashboard" at bounding box center [599, 23] width 73 height 23
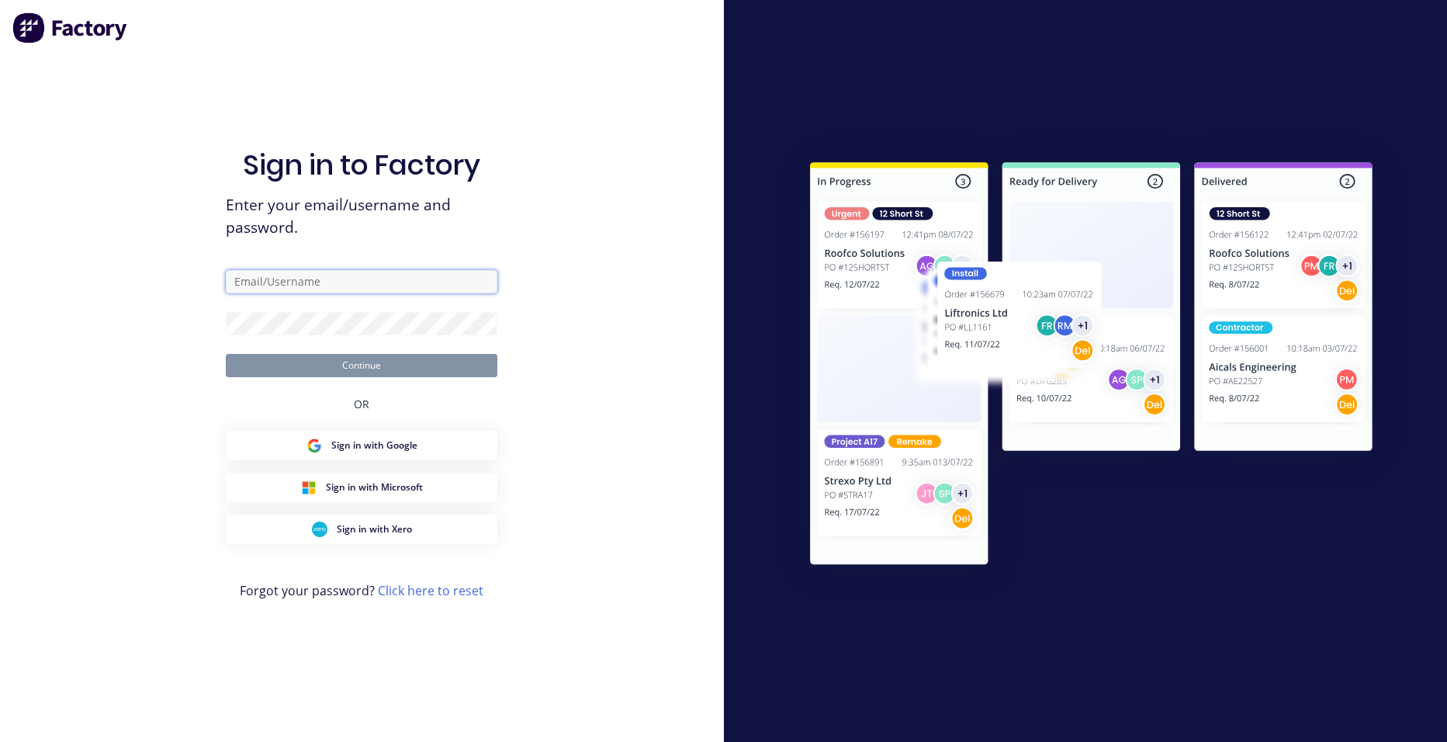
type input "[EMAIL_ADDRESS][DOMAIN_NAME]"
click at [377, 362] on button "Continue" at bounding box center [362, 365] width 272 height 23
click at [397, 197] on span "Enter your email/username and password." at bounding box center [362, 216] width 272 height 45
click at [362, 368] on button "Continue" at bounding box center [362, 365] width 272 height 23
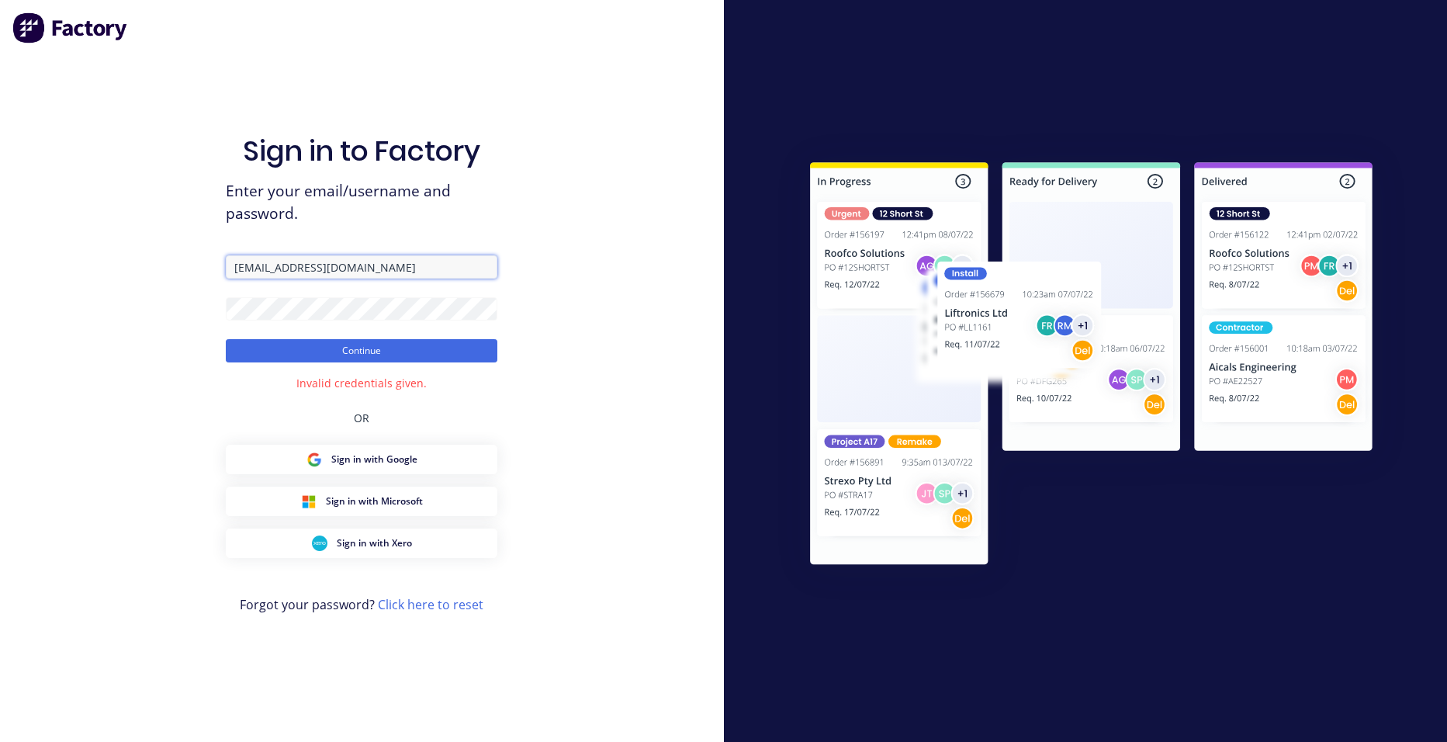
click at [433, 264] on input "[EMAIL_ADDRESS][DOMAIN_NAME]" at bounding box center [362, 266] width 272 height 23
drag, startPoint x: 421, startPoint y: 262, endPoint x: 217, endPoint y: 246, distance: 204.7
click at [217, 246] on div "Sign in to Factory Enter your email/username and password. admin@zenithcustomcr…" at bounding box center [362, 371] width 724 height 742
type input "finance@zenithcustomcreations.com"
click at [384, 349] on button "Continue" at bounding box center [362, 350] width 272 height 23
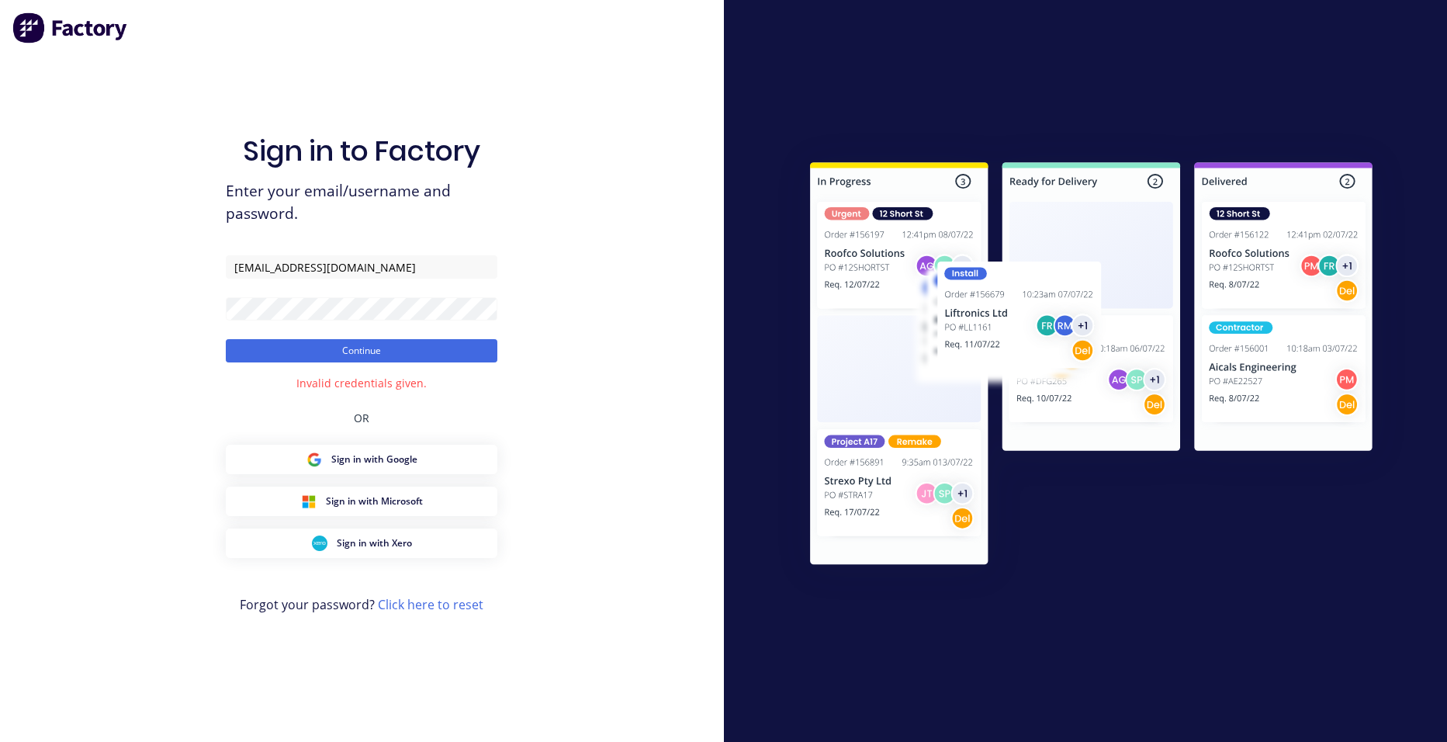
click at [616, 304] on div "Sign in to Factory Enter your email/username and password. finance@zenithcustom…" at bounding box center [362, 371] width 724 height 742
click at [195, 300] on div "Sign in to Factory Enter your email/username and password. finance@zenithcustom…" at bounding box center [362, 371] width 724 height 742
click at [226, 339] on button "Continue" at bounding box center [362, 350] width 272 height 23
click at [372, 345] on button "Continue" at bounding box center [362, 350] width 272 height 23
